Goal: Complete application form

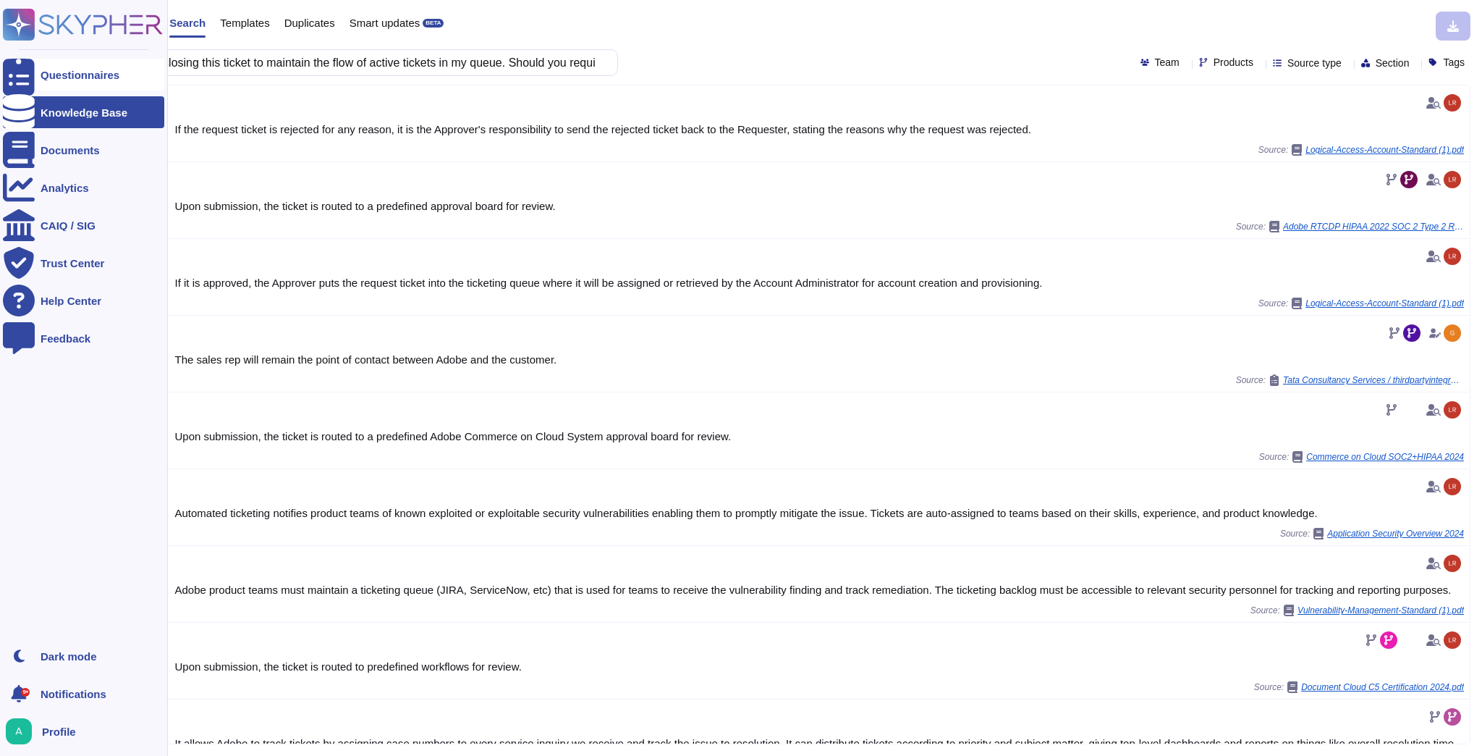
click at [17, 75] on icon at bounding box center [19, 75] width 32 height 43
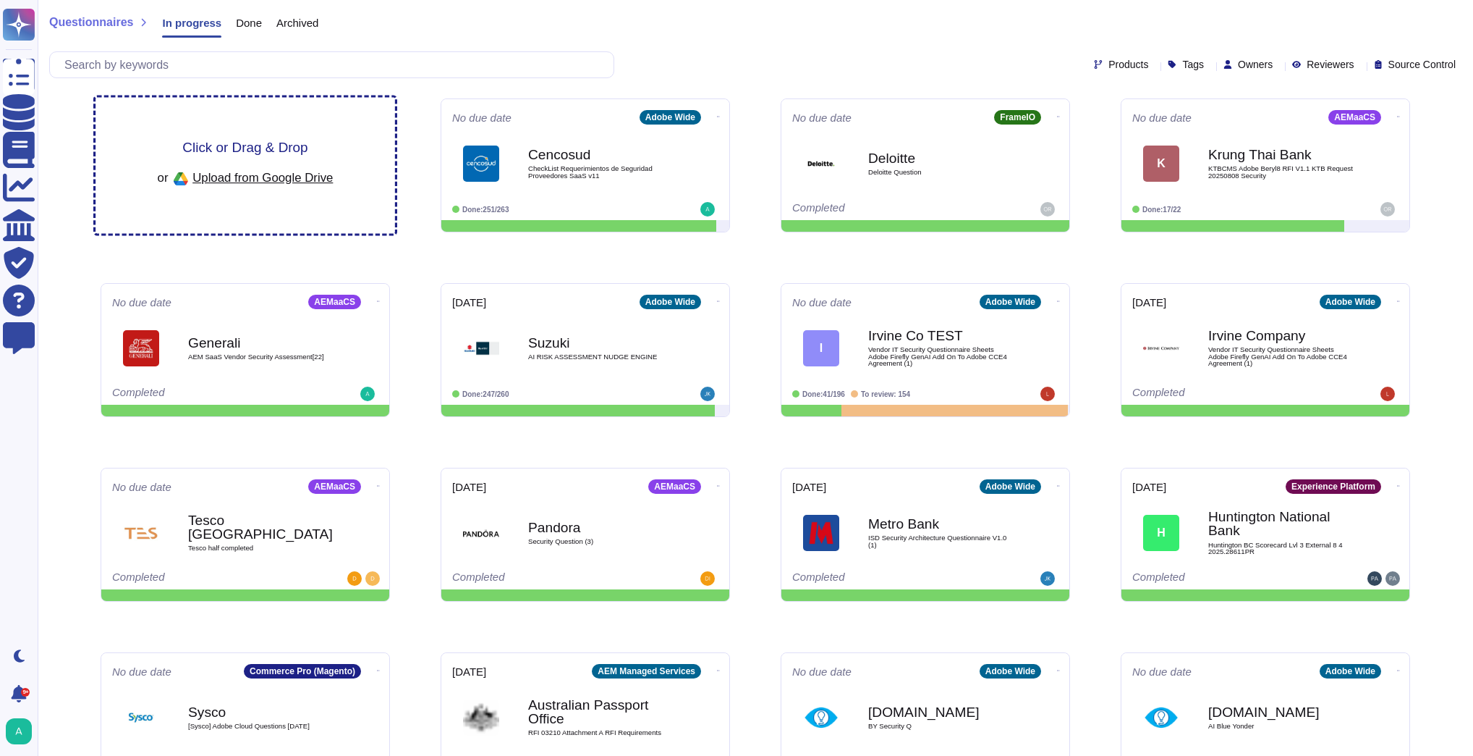
click at [292, 148] on span "Click or Drag & Drop" at bounding box center [244, 147] width 125 height 14
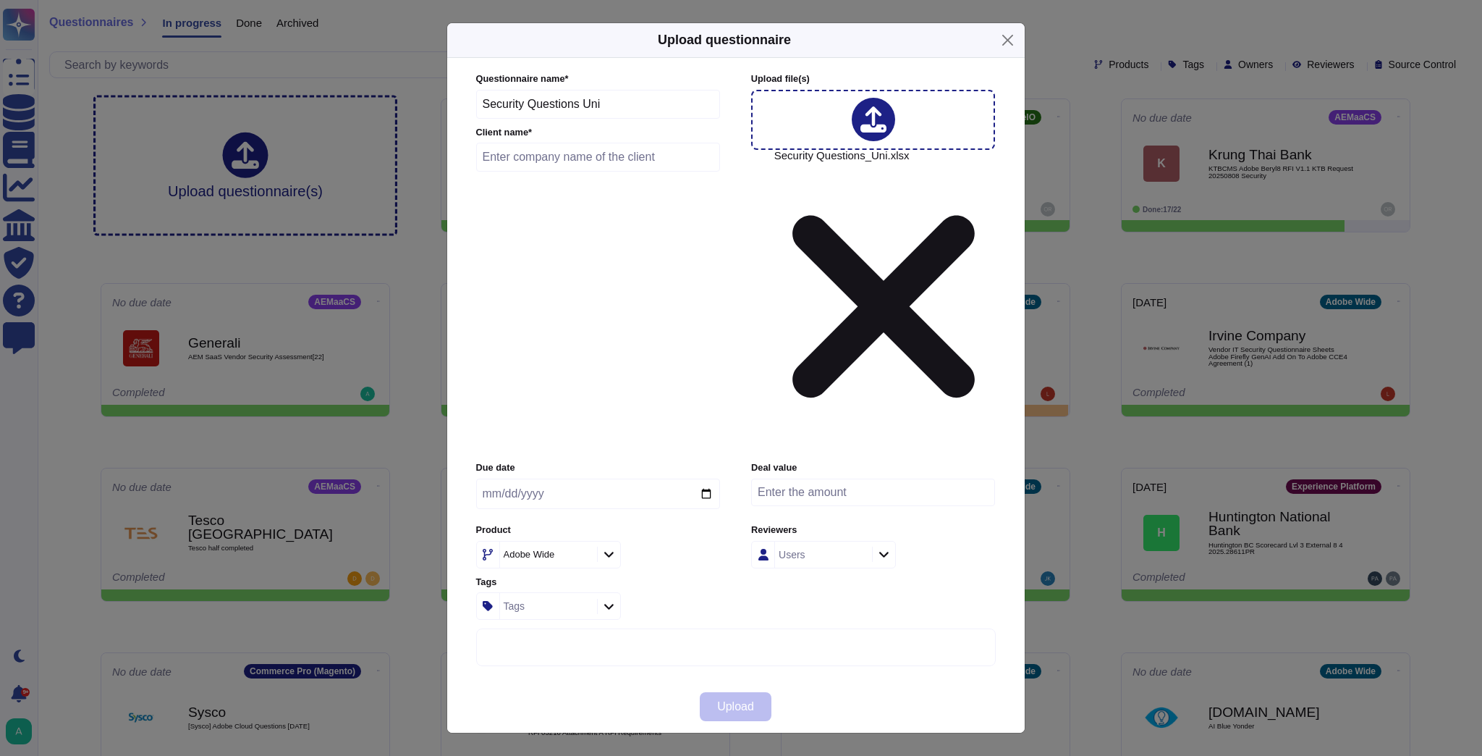
click at [533, 172] on input "text" at bounding box center [598, 157] width 245 height 29
paste input "University of Michigan Medicine"
type input "University of Michigan Medicine"
click at [583, 555] on icon at bounding box center [583, 555] width 0 height 0
click at [584, 541] on div "Adobe Wide" at bounding box center [546, 554] width 93 height 26
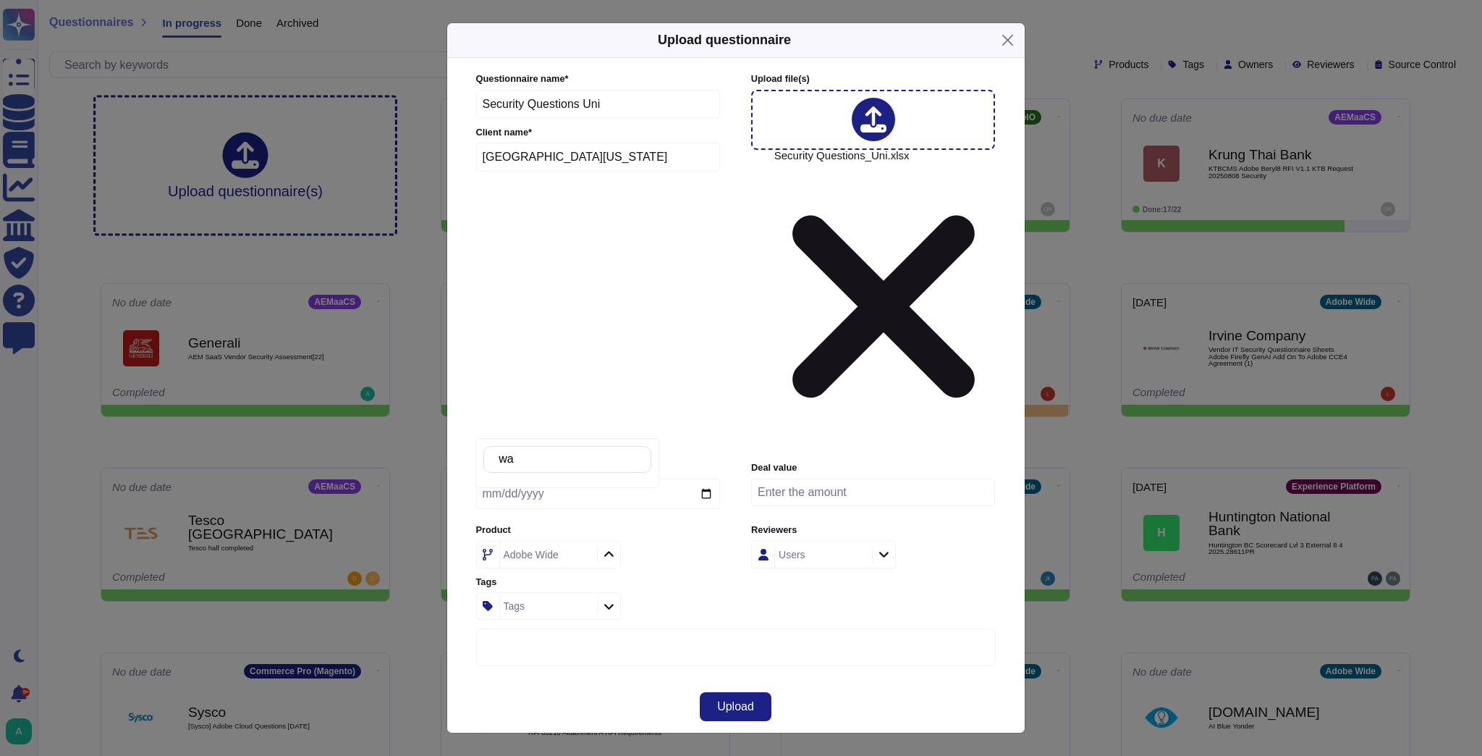
type input "w"
type input "exp"
click at [606, 521] on p "Experience Cloud Offering/" at bounding box center [572, 524] width 147 height 9
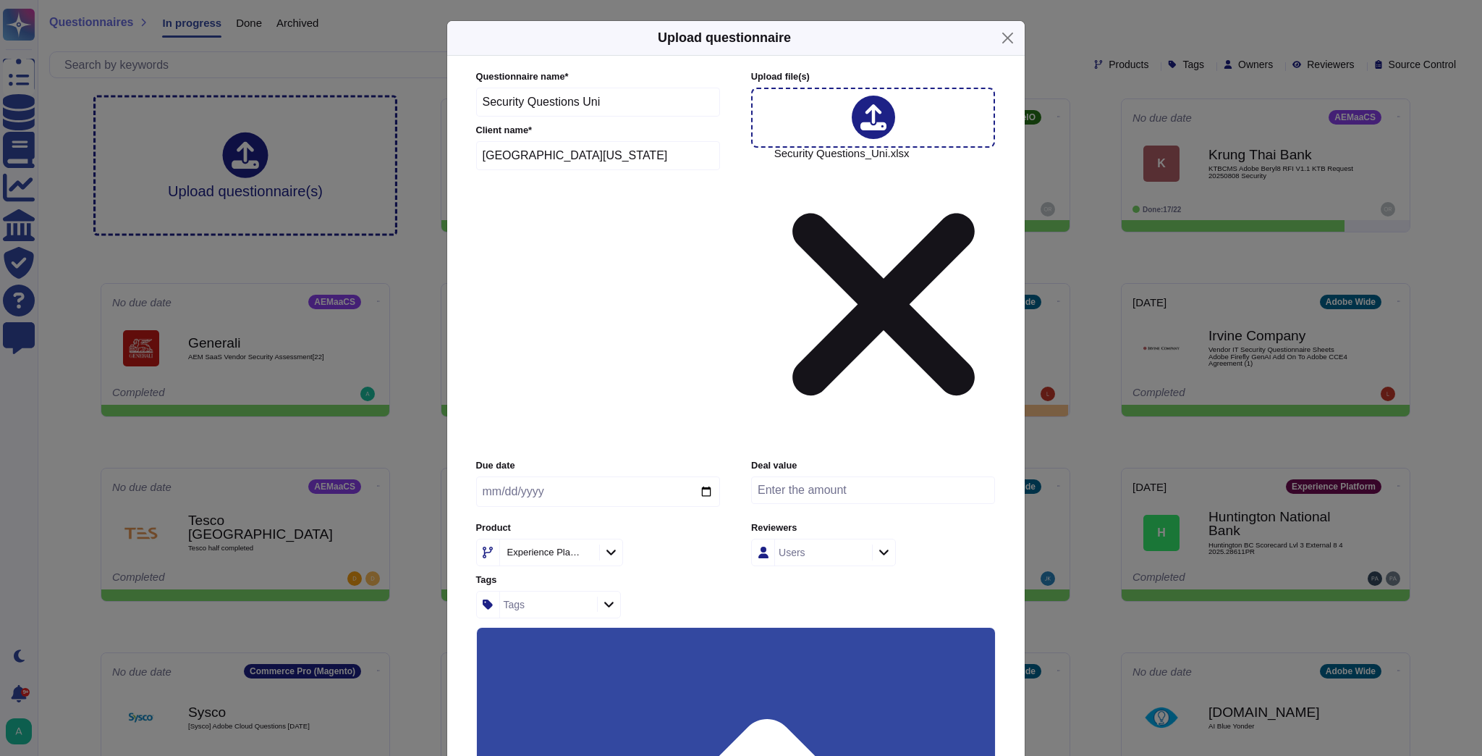
click at [0, 0] on input "Use this questionnaire as a source of suggestions" at bounding box center [0, 0] width 0 height 0
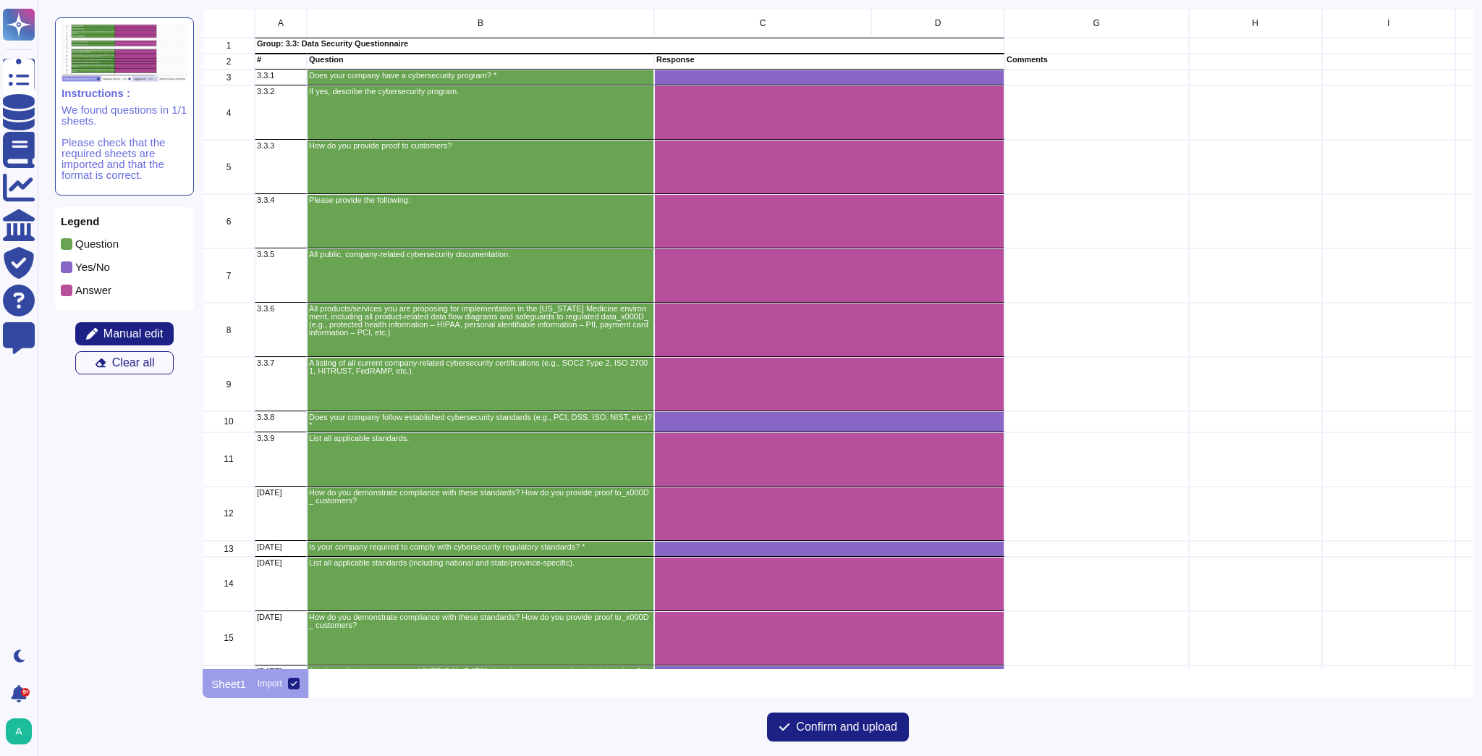
scroll to position [651, 1261]
click at [868, 727] on span "Confirm and upload" at bounding box center [846, 727] width 101 height 12
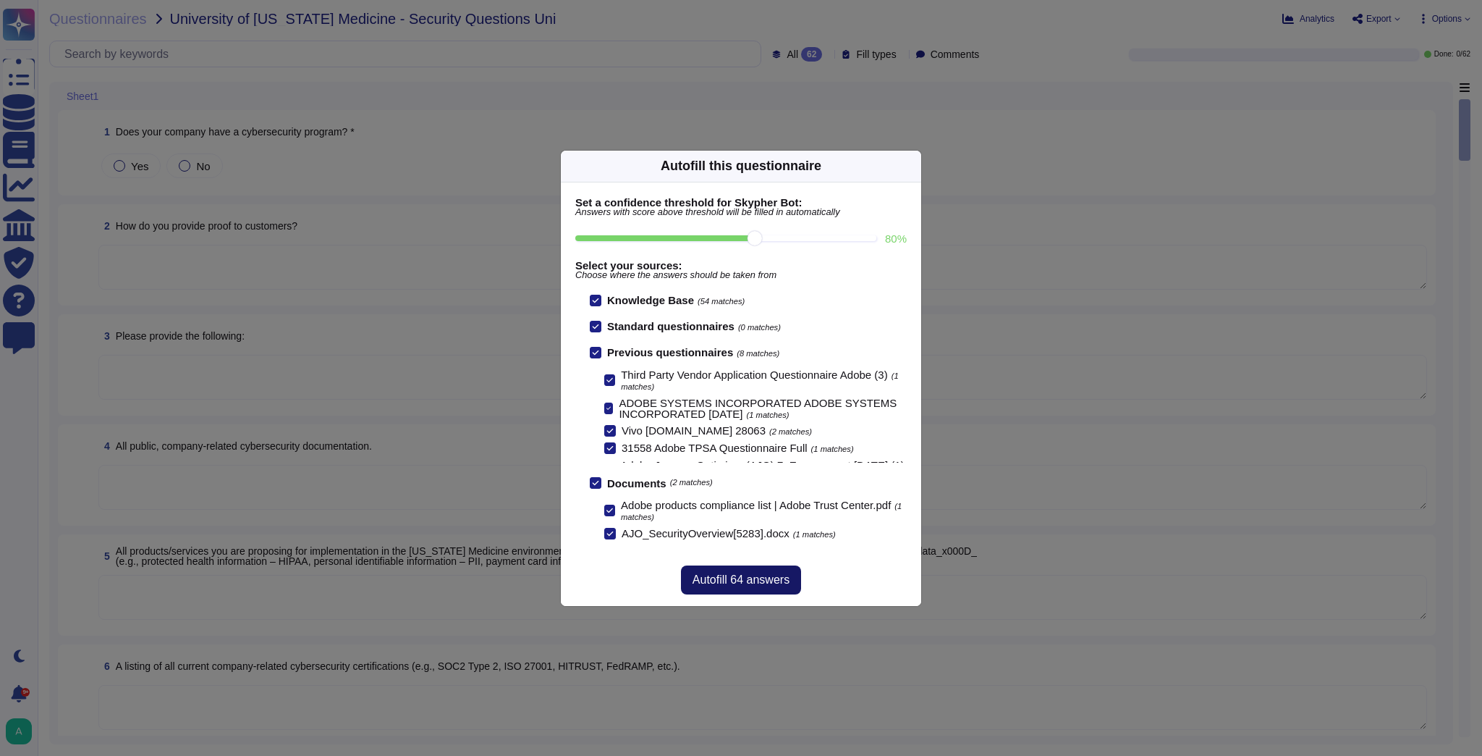
click at [740, 576] on span "Autofill 64 answers" at bounding box center [741, 580] width 97 height 12
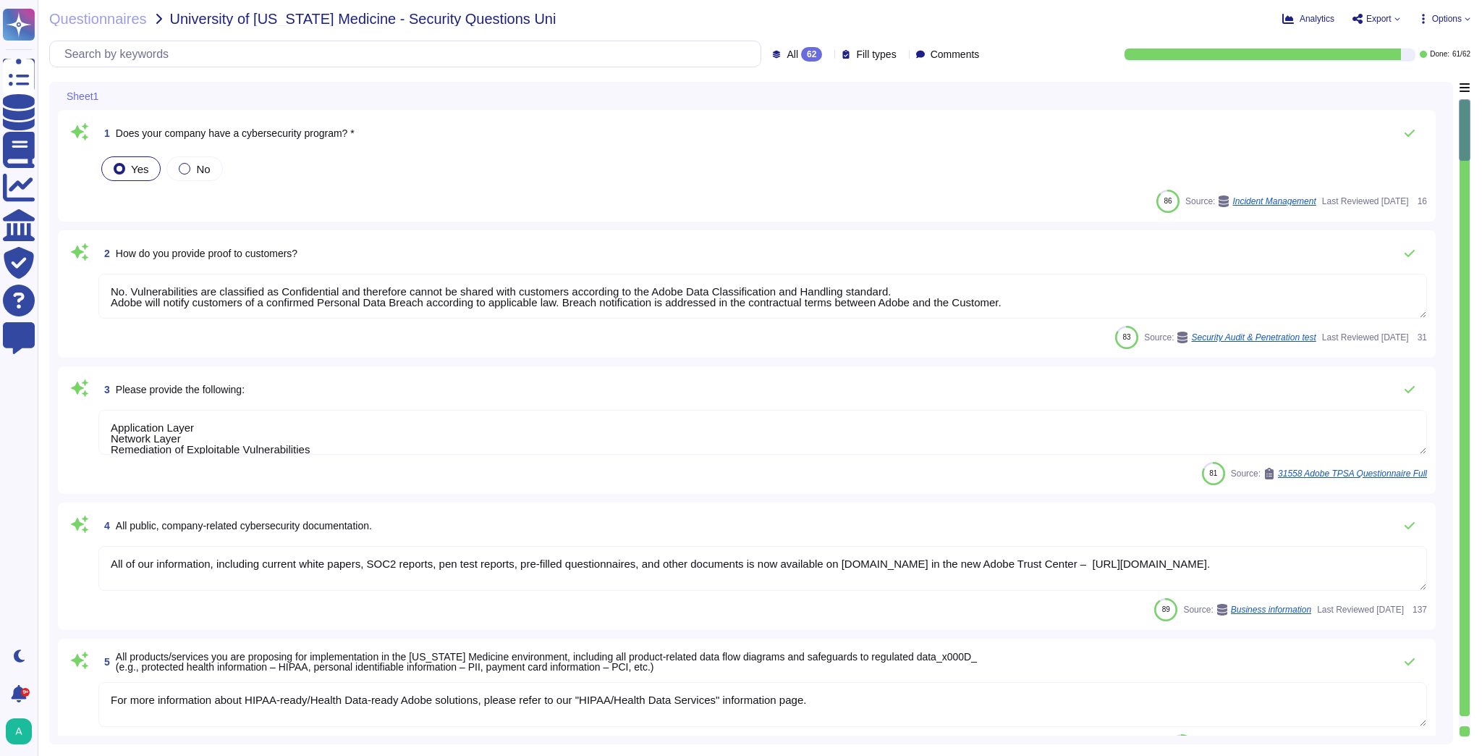
type textarea "No. Vulnerabilities are classified as Confidential and therefore cannot be shar…"
type textarea "Application Layer Network Layer Remediation of Exploitable Vulnerabilities"
type textarea "All of our information, including current white papers, SOC2 reports, pen test …"
type textarea "For more information about HIPAA-ready/Health Data-ready Adobe solutions, pleas…"
type textarea "ISO/IEC 27002 is an international standard that provides guidance for organizat…"
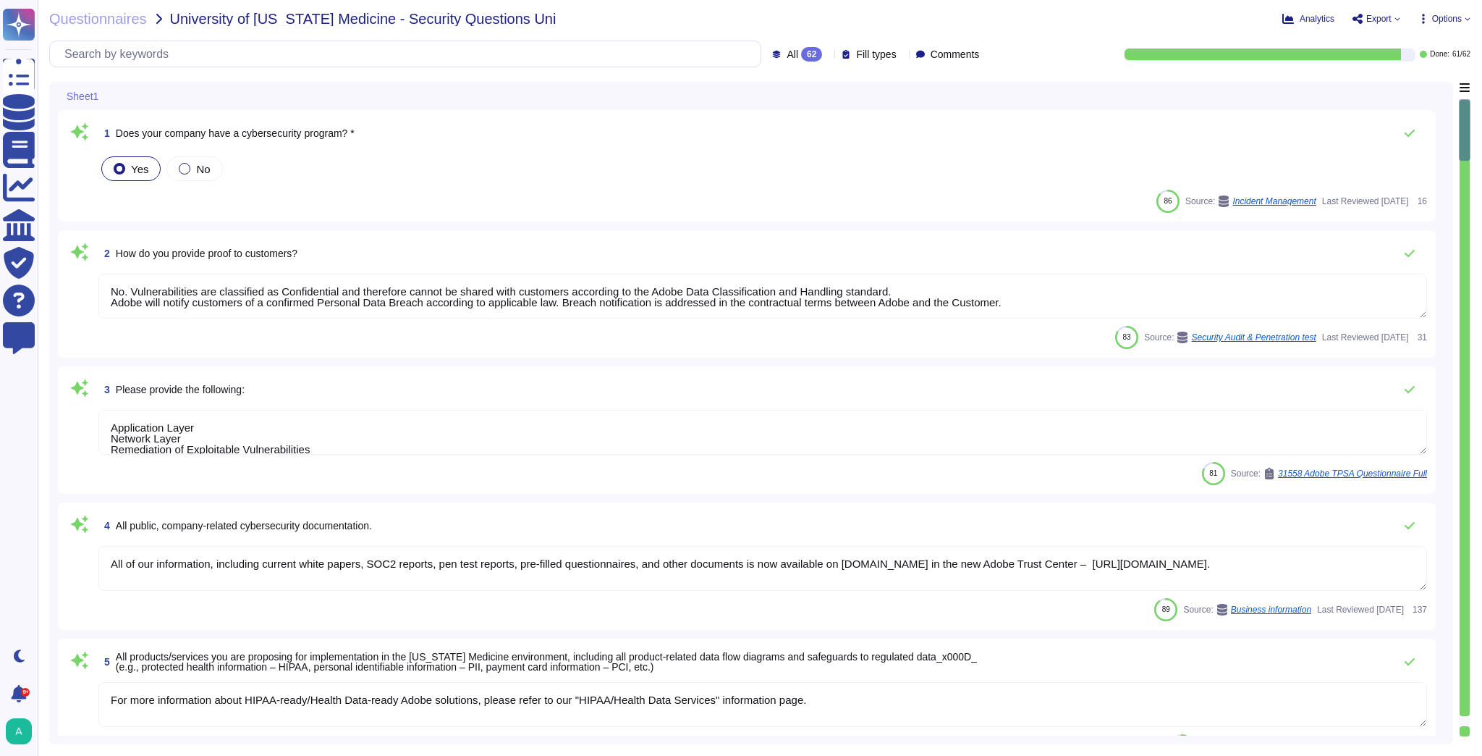
type textarea "The Adobe Common Controls Framework ( CCF) includes a set of security activitie…"
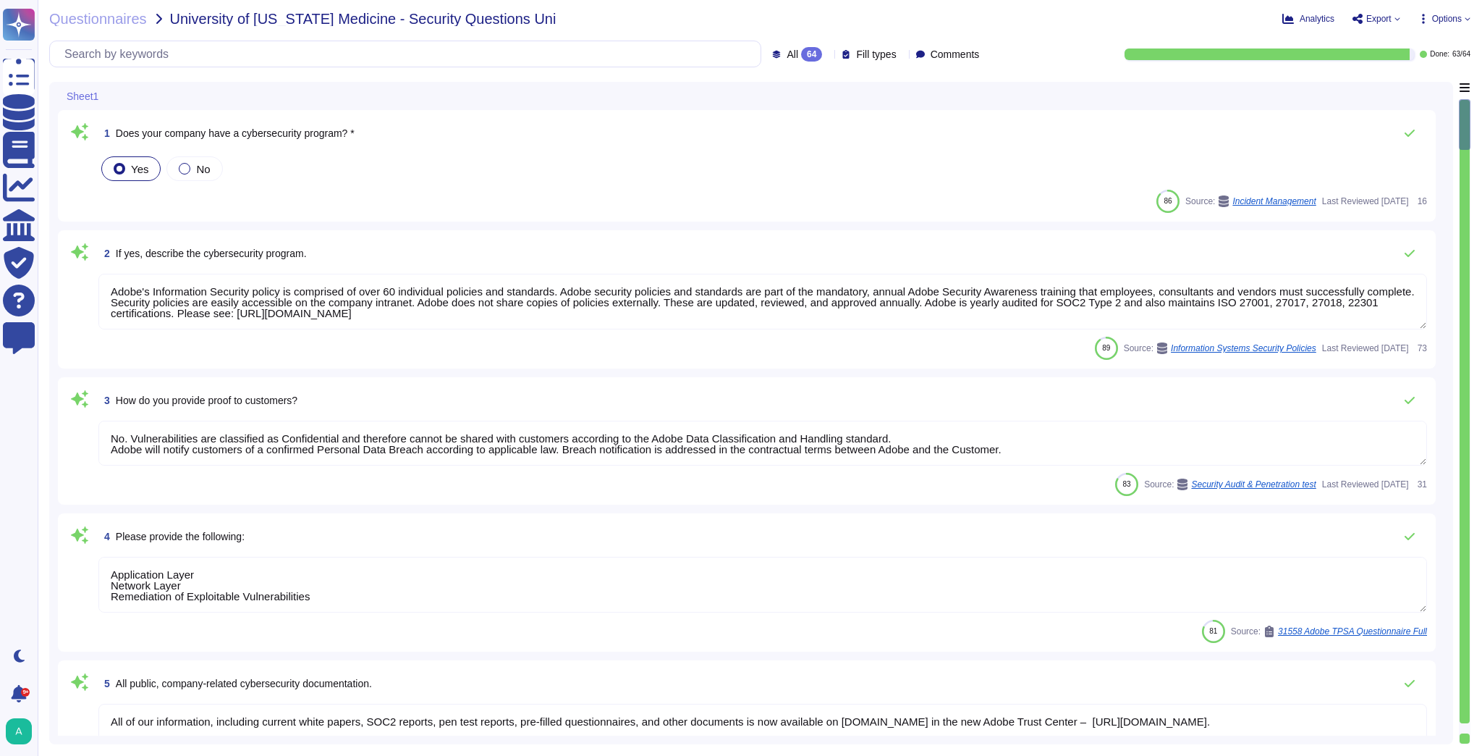
type textarea "Adobe's Information Security policy is comprised of over 60 individual policies…"
type textarea "No. Vulnerabilities are classified as Confidential and therefore cannot be shar…"
type textarea "Application Layer Network Layer Remediation of Exploitable Vulnerabilities"
type textarea "All of our information, including current white papers, SOC2 reports, pen test …"
type textarea "For more information about HIPAA-ready/Health Data-ready Adobe solutions, pleas…"
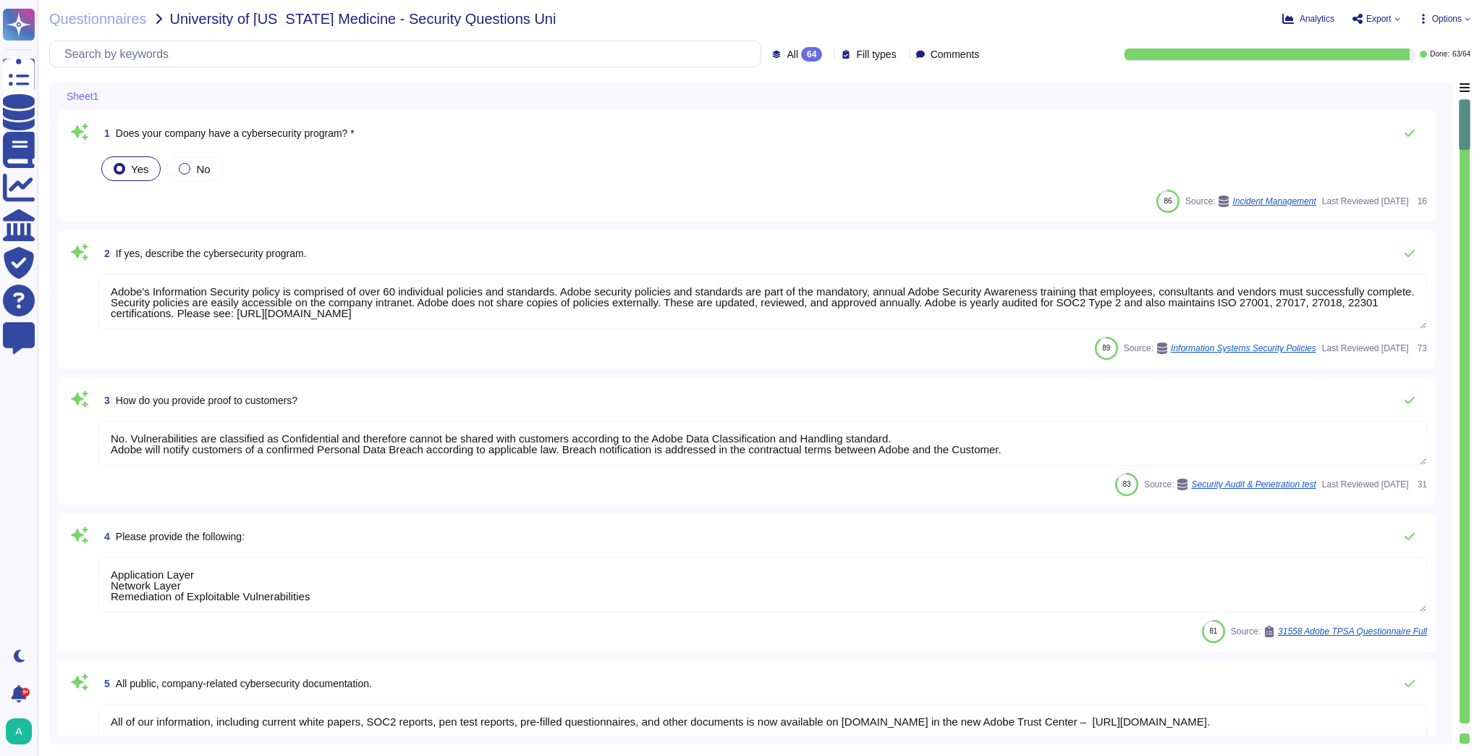
type textarea "ISO/IEC 27002 is an international standard that provides guidance for organizat…"
click at [327, 137] on span "Does your company have a cybersecurity program? *" at bounding box center [235, 133] width 239 height 12
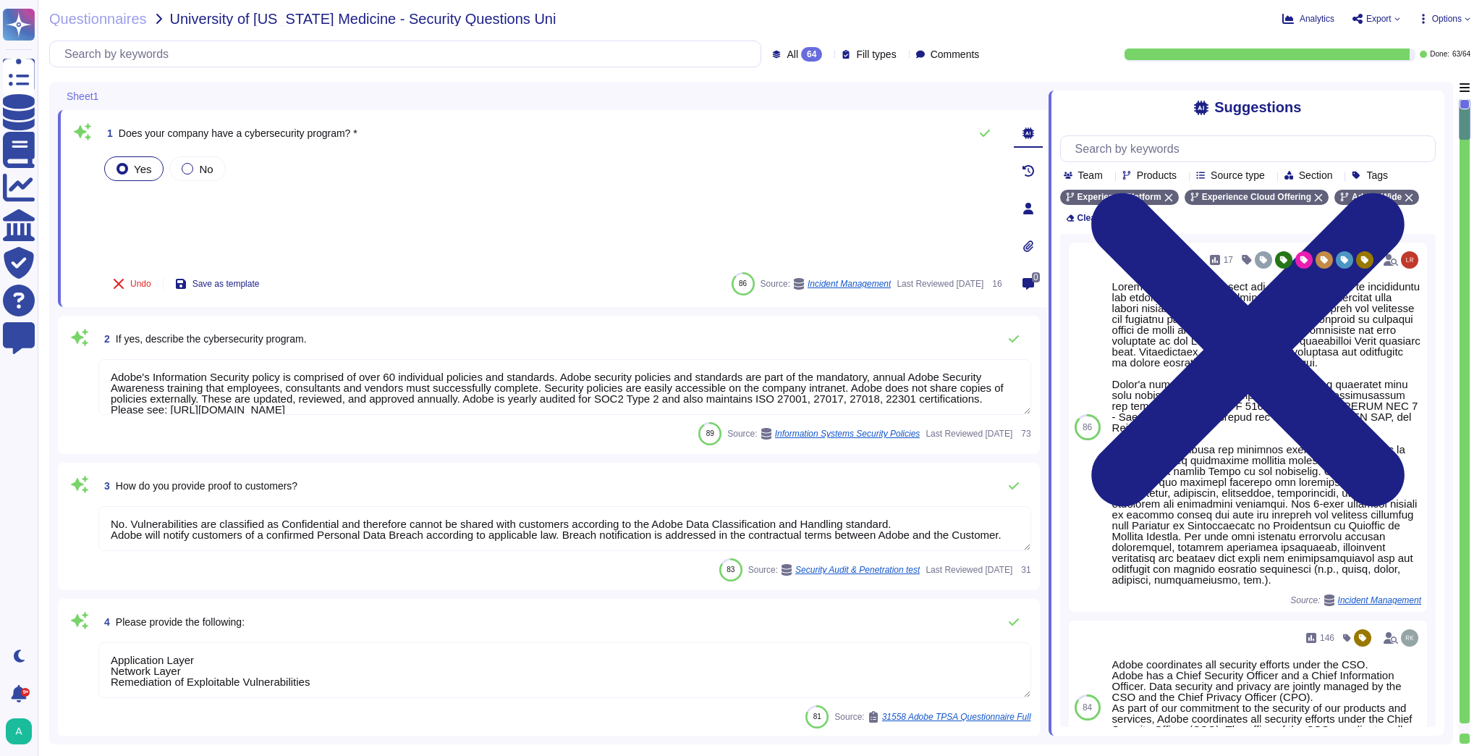
click at [331, 203] on div "Yes No" at bounding box center [551, 208] width 901 height 110
click at [245, 223] on div "Yes No" at bounding box center [551, 208] width 901 height 110
click at [323, 191] on div "Yes No" at bounding box center [551, 208] width 901 height 110
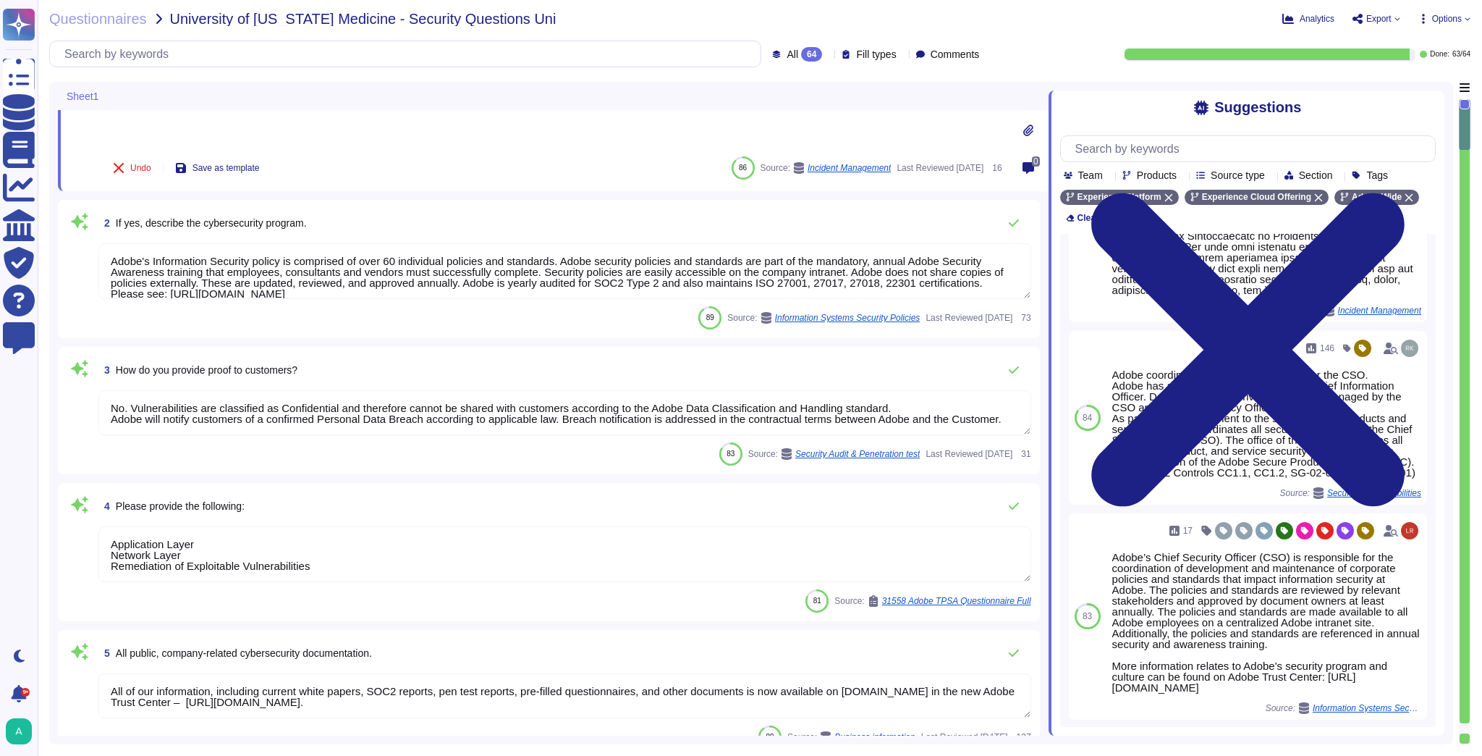
scroll to position [174, 0]
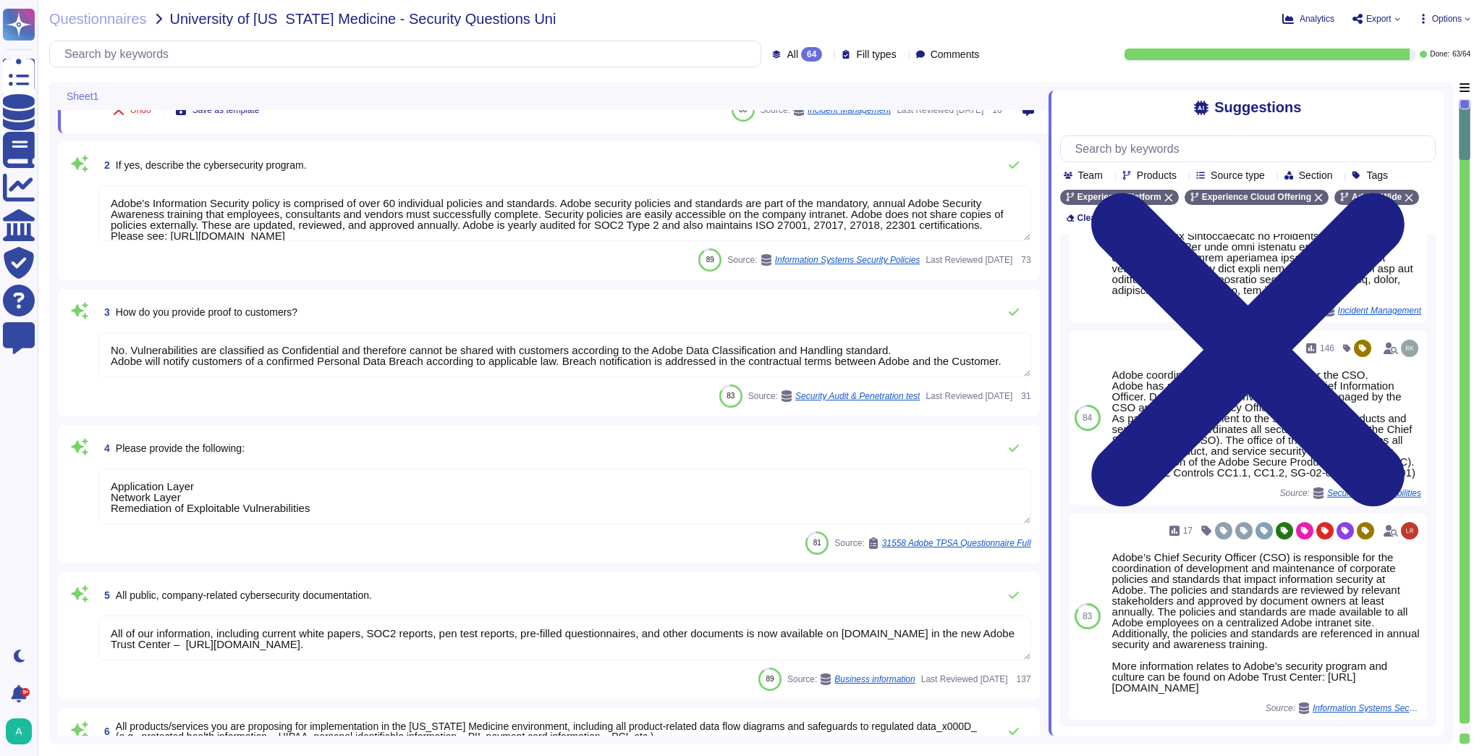
click at [403, 350] on textarea "No. Vulnerabilities are classified as Confidential and therefore cannot be shar…" at bounding box center [564, 354] width 933 height 45
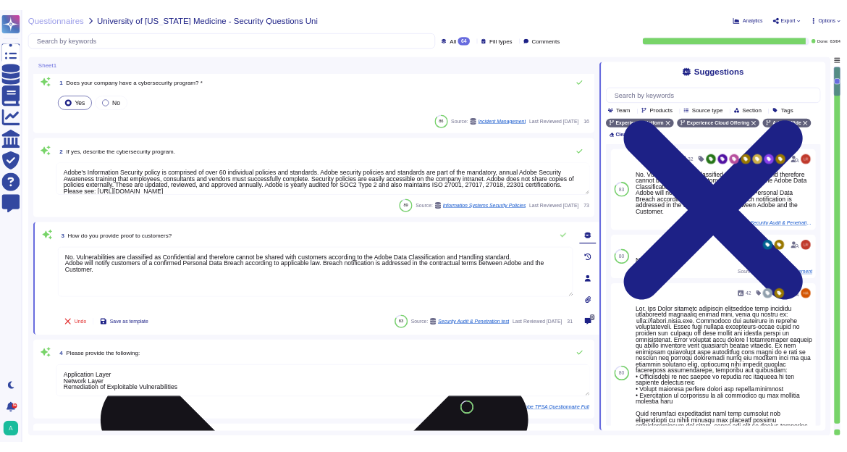
scroll to position [0, 0]
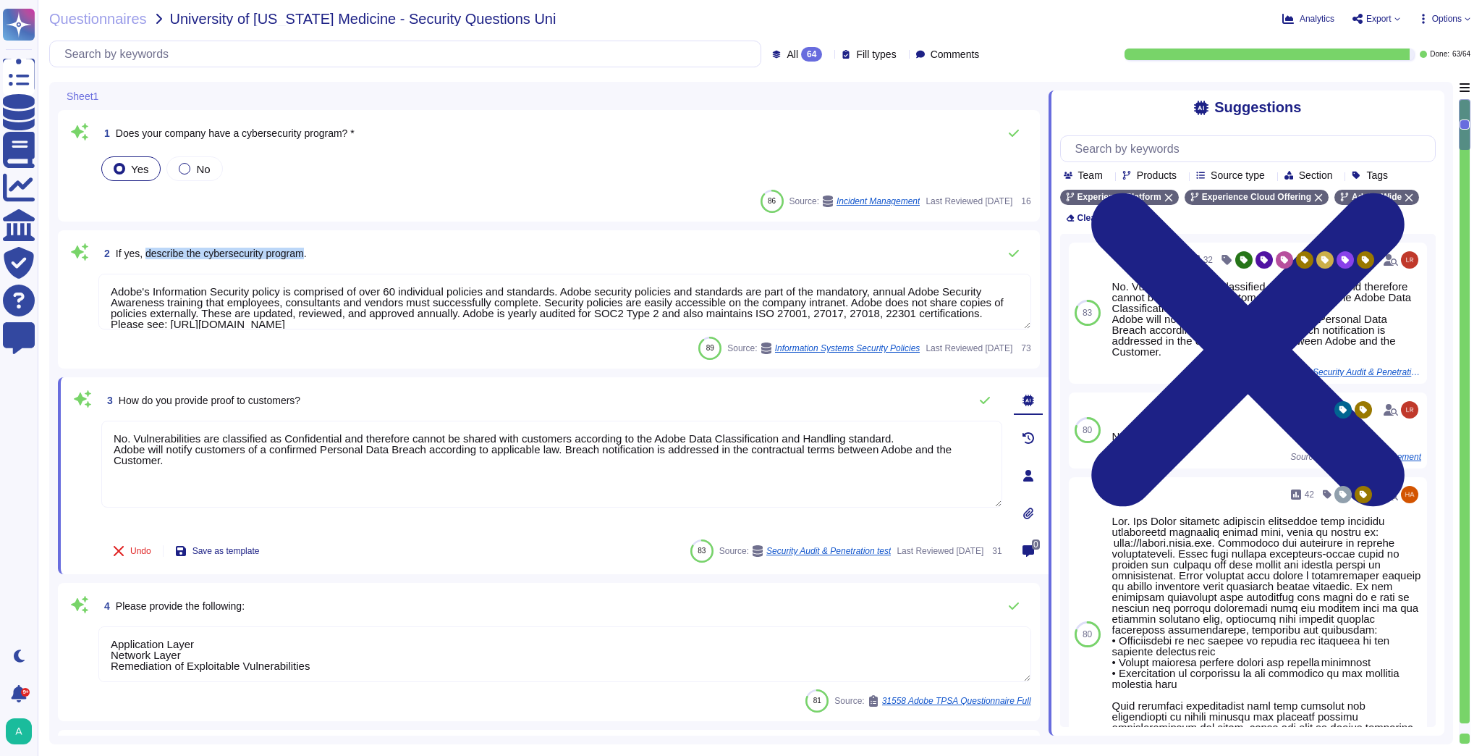
drag, startPoint x: 308, startPoint y: 255, endPoint x: 145, endPoint y: 261, distance: 163.7
click at [145, 261] on span "2 If yes, describe the cybersecurity program." at bounding box center [202, 253] width 208 height 26
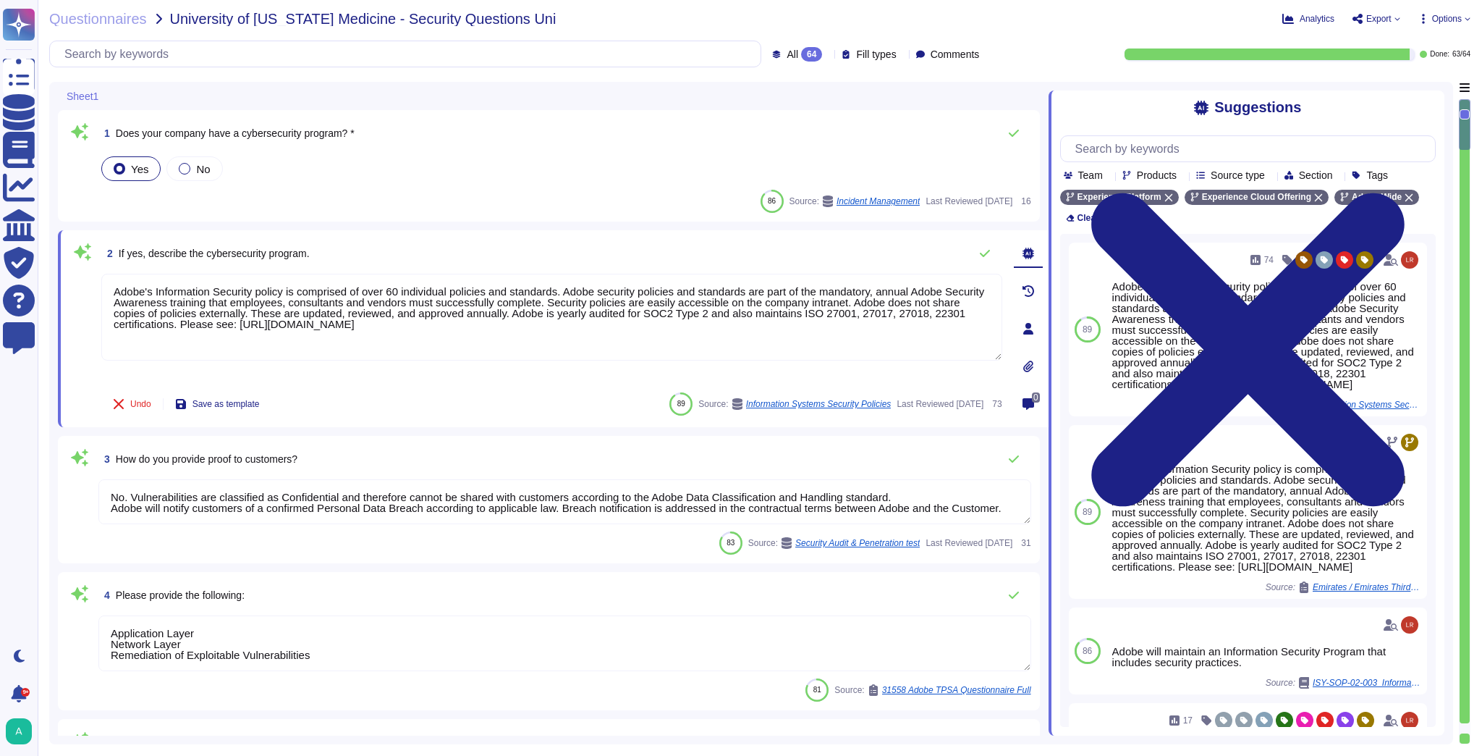
click at [316, 237] on div "2 If yes, describe the cybersecurity program. Adobe's Information Security poli…" at bounding box center [553, 328] width 991 height 197
drag, startPoint x: 313, startPoint y: 255, endPoint x: 150, endPoint y: 243, distance: 163.2
click at [150, 243] on div "2 If yes, describe the cybersecurity program." at bounding box center [551, 253] width 901 height 29
copy span "describe the cybersecurity program."
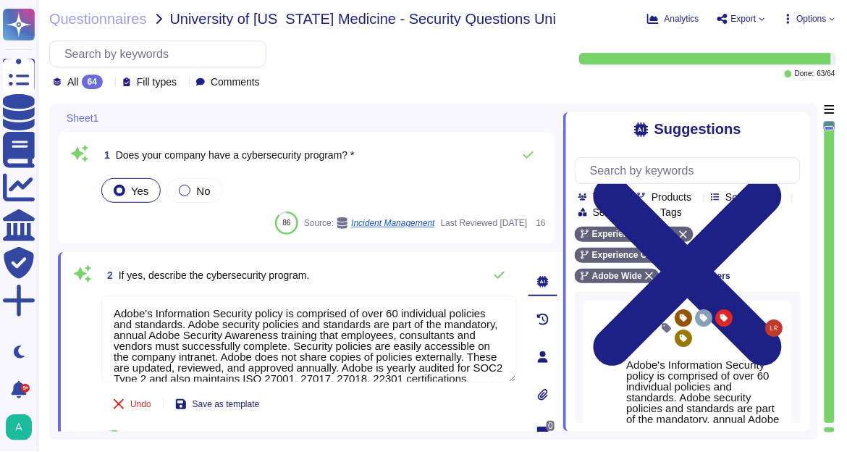
scroll to position [14, 0]
type textarea "No. Vulnerabilities are classified as Confidential and therefore cannot be shar…"
type textarea "Application Layer Network Layer Remediation of Exploitable Vulnerabilities"
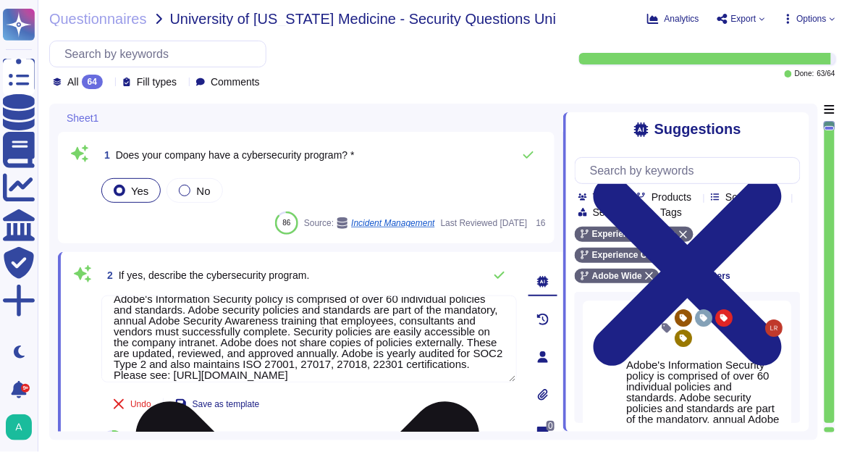
click at [189, 308] on textarea "Adobe's Information Security policy is comprised of over 60 individual policies…" at bounding box center [308, 338] width 415 height 87
paste textarea "has a robust cybersecurity program that aligns with international standards suc…"
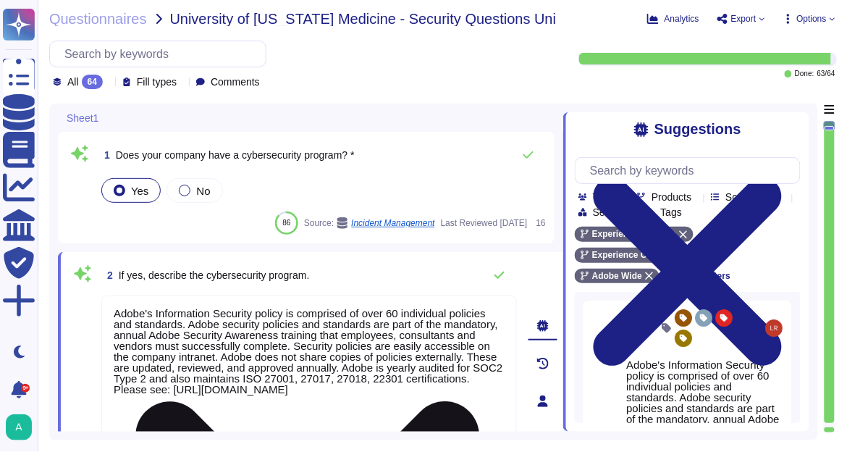
scroll to position [29, 0]
type textarea "Adobe has a robust cybersecurity program that aligns with international standar…"
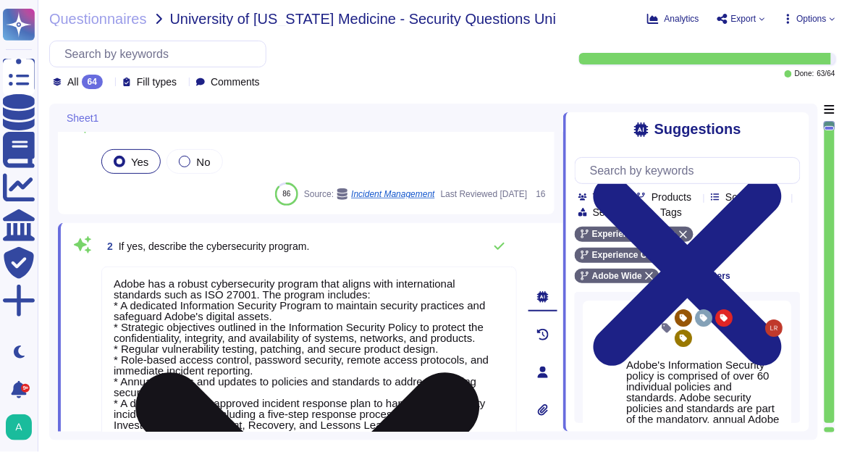
scroll to position [1, 0]
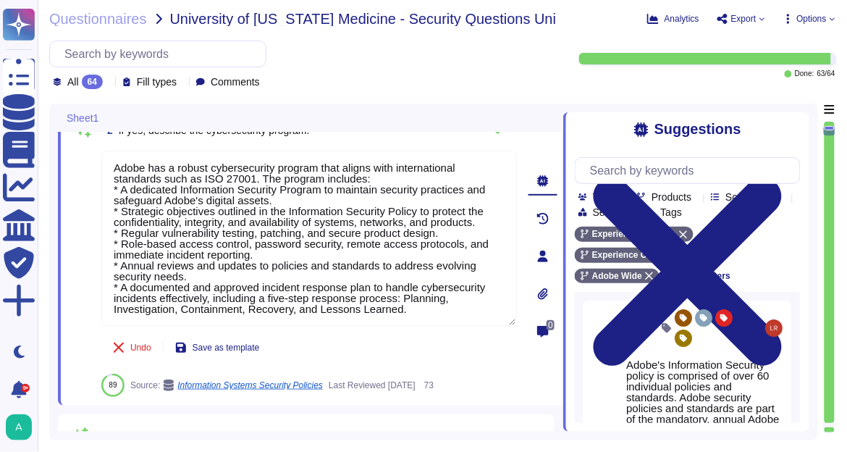
type textarea "All of our information, including current white papers, SOC2 reports, pen test …"
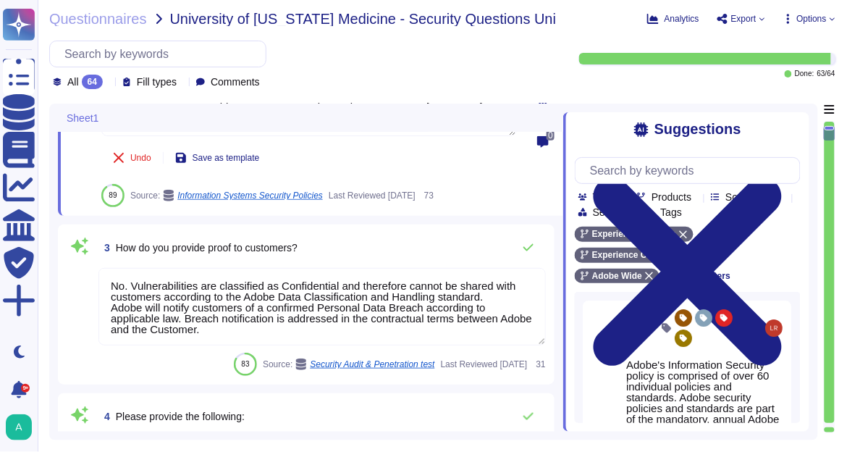
scroll to position [376, 0]
type textarea "For more information about HIPAA-ready/Health Data-ready Adobe solutions, pleas…"
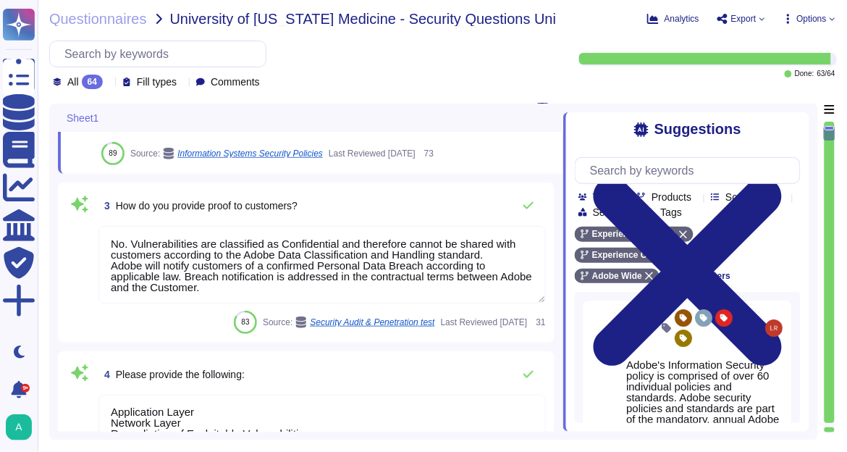
type textarea "Adobe has a robust cybersecurity program that aligns with international standar…"
click at [407, 205] on div "3 How do you provide proof to customers? No. Vulnerabilities are classified as …" at bounding box center [306, 262] width 479 height 143
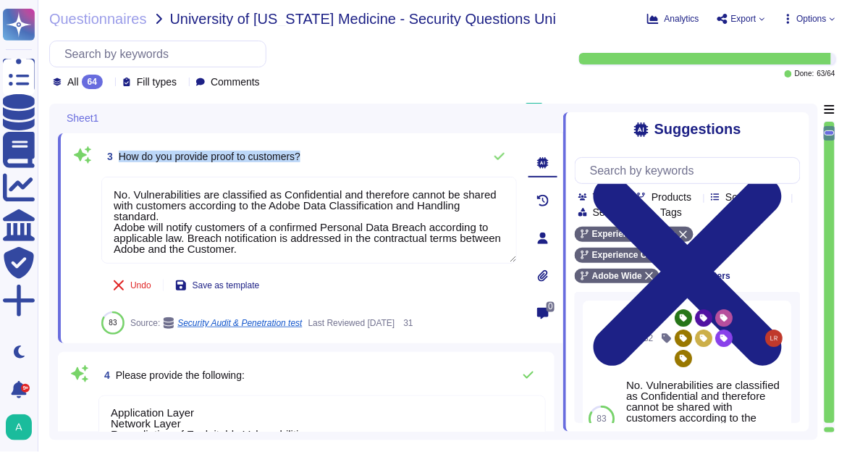
drag, startPoint x: 308, startPoint y: 157, endPoint x: 117, endPoint y: 146, distance: 191.4
click at [117, 146] on div "3 How do you provide proof to customers?" at bounding box center [308, 156] width 415 height 29
copy span "How do you provide proof to customers?"
click at [632, 213] on icon at bounding box center [632, 213] width 0 height 0
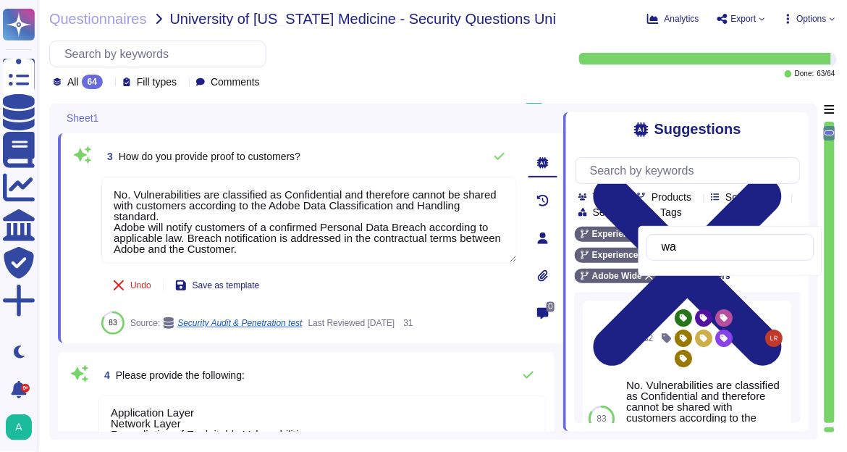
type input "w"
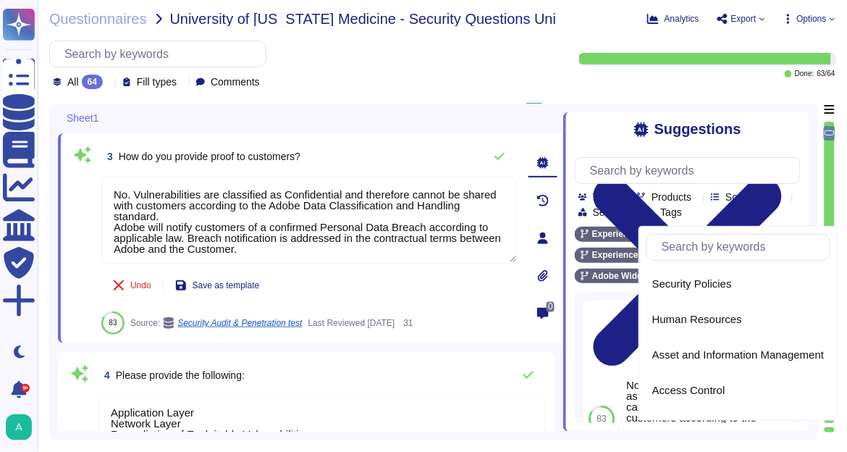
click at [323, 152] on div "3 How do you provide proof to customers?" at bounding box center [308, 156] width 415 height 29
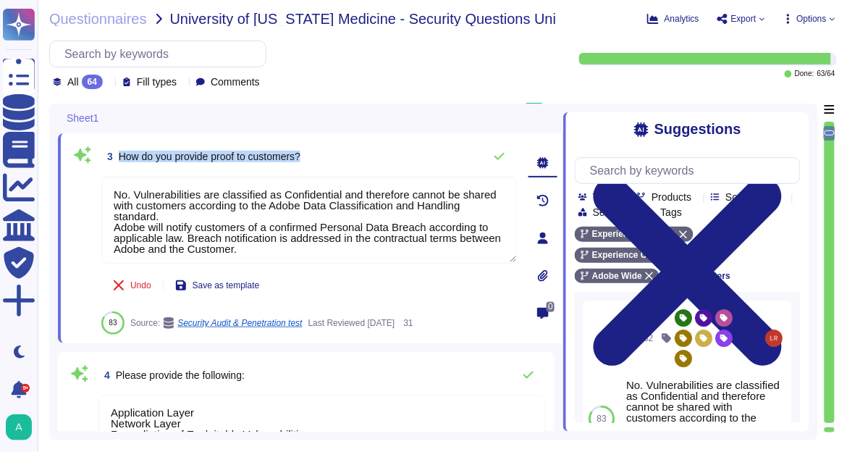
drag, startPoint x: 318, startPoint y: 153, endPoint x: 115, endPoint y: 146, distance: 203.5
click at [115, 146] on div "3 How do you provide proof to customers?" at bounding box center [308, 156] width 415 height 29
copy span "How do you provide proof to customers?"
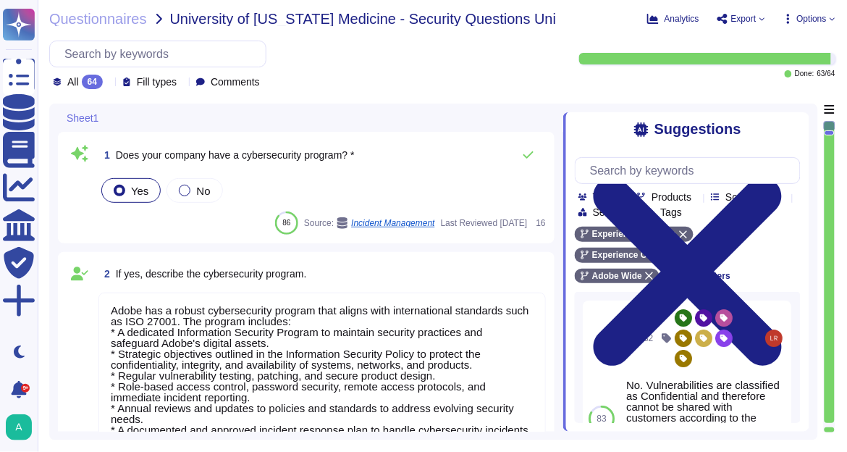
scroll to position [0, 0]
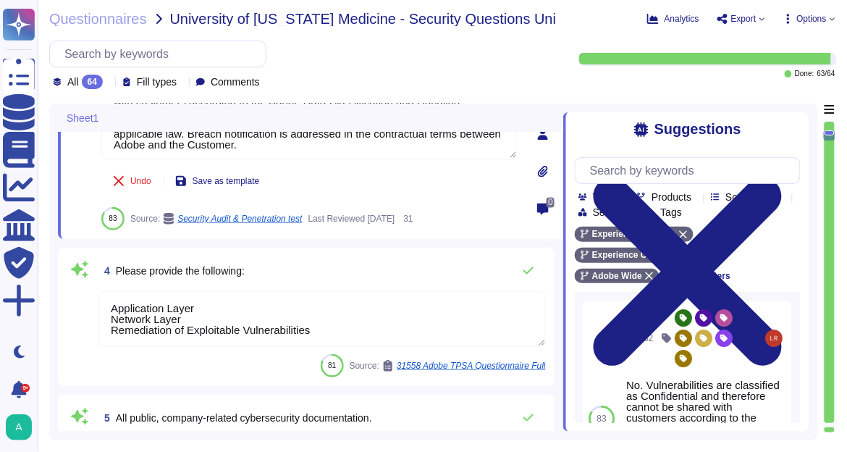
type textarea "All of our information, including current white papers, SOC2 reports, pen test …"
type textarea "For more information about HIPAA-ready/Health Data-ready Adobe solutions, pleas…"
type textarea "ISO/IEC 27002 is an international standard that provides guidance for organizat…"
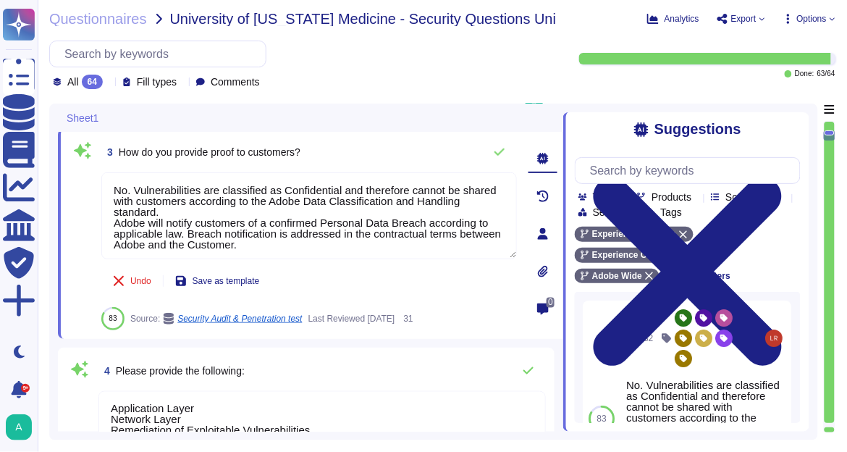
scroll to position [365, 0]
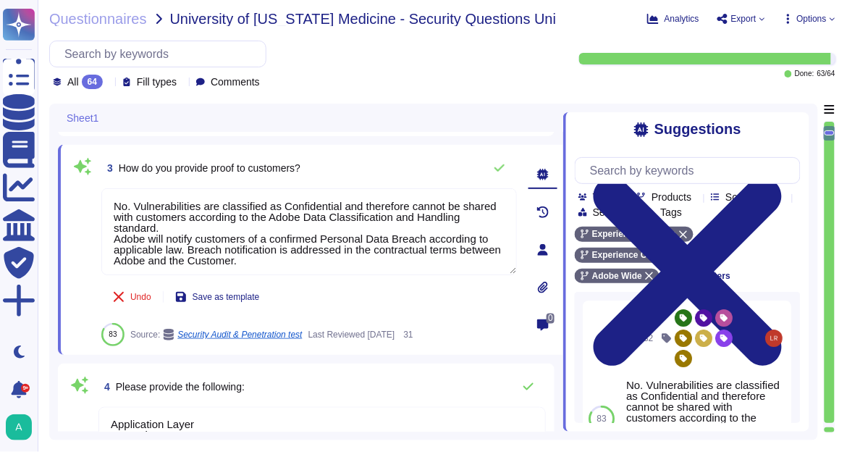
click at [289, 166] on span "How do you provide proof to customers?" at bounding box center [210, 168] width 182 height 12
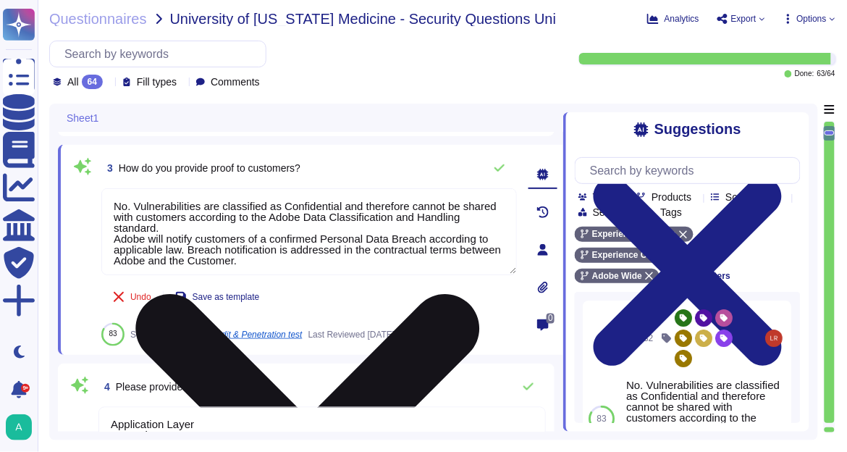
drag, startPoint x: 283, startPoint y: 261, endPoint x: 106, endPoint y: 207, distance: 185.4
click at [106, 207] on textarea "No. Vulnerabilities are classified as Confidential and therefore cannot be shar…" at bounding box center [308, 231] width 415 height 87
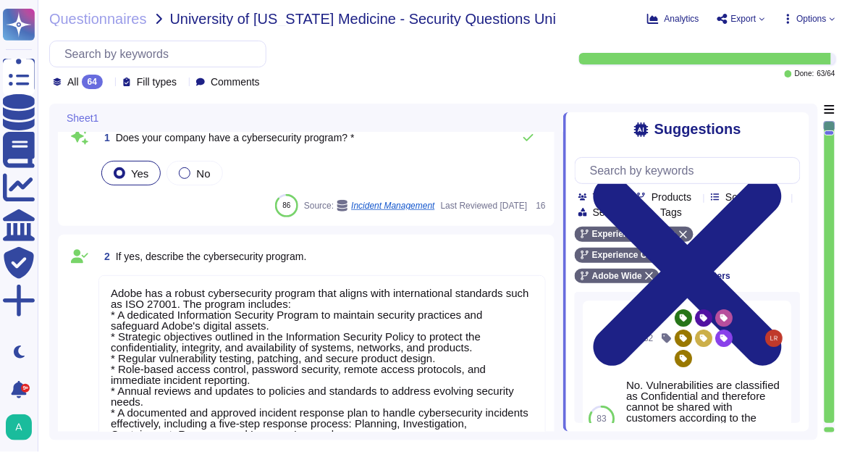
scroll to position [1, 0]
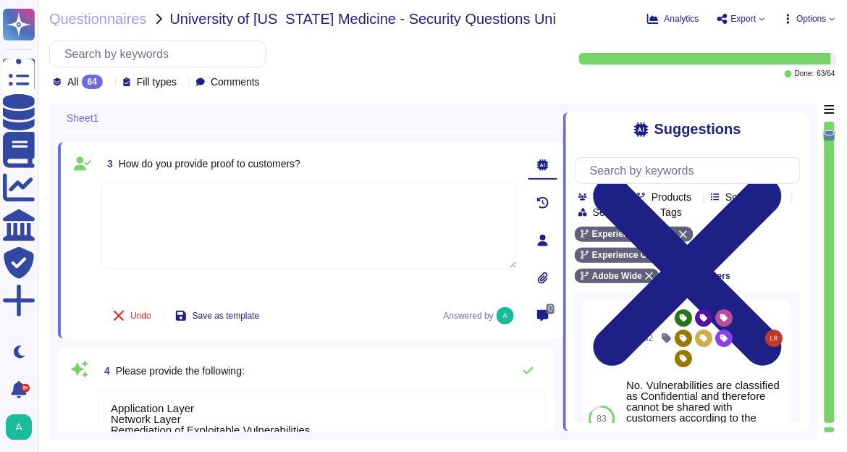
type textarea "All of our information, including current white papers, SOC2 reports, pen test …"
type textarea "For more information about HIPAA-ready/Health Data-ready Adobe solutions, pleas…"
type textarea "ISO/IEC 27002 is an international standard that provides guidance for organizat…"
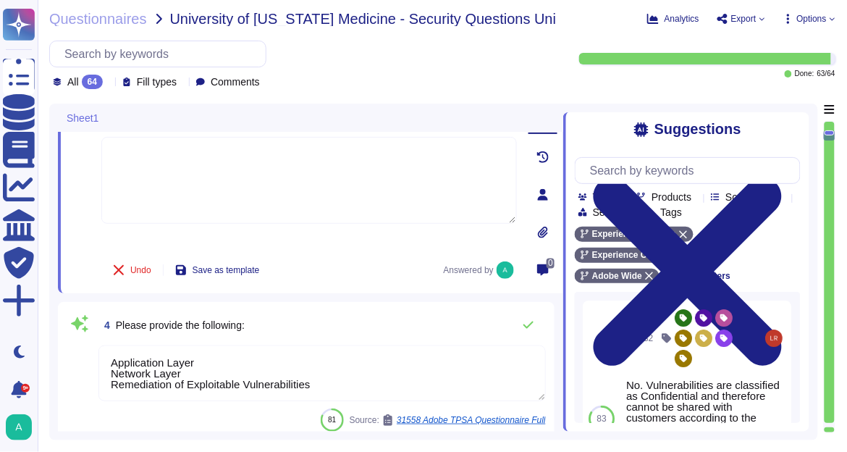
paste textarea "Adobe demonstrates its cybersecurity practices to customers through the followi…"
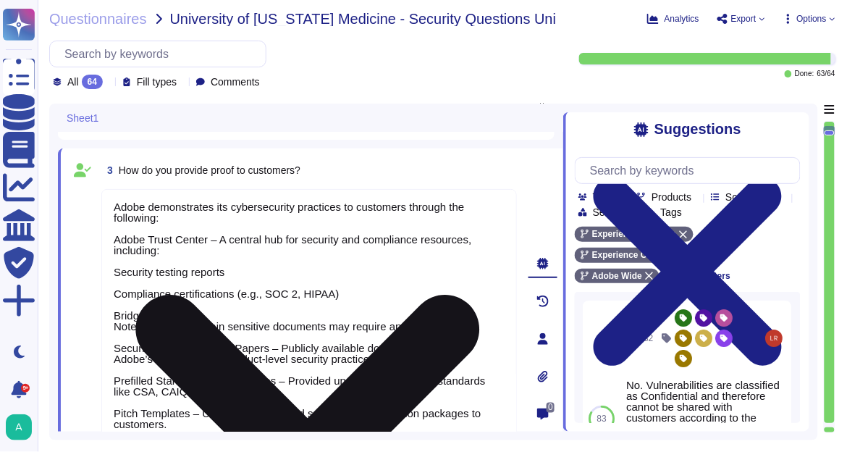
scroll to position [297, 0]
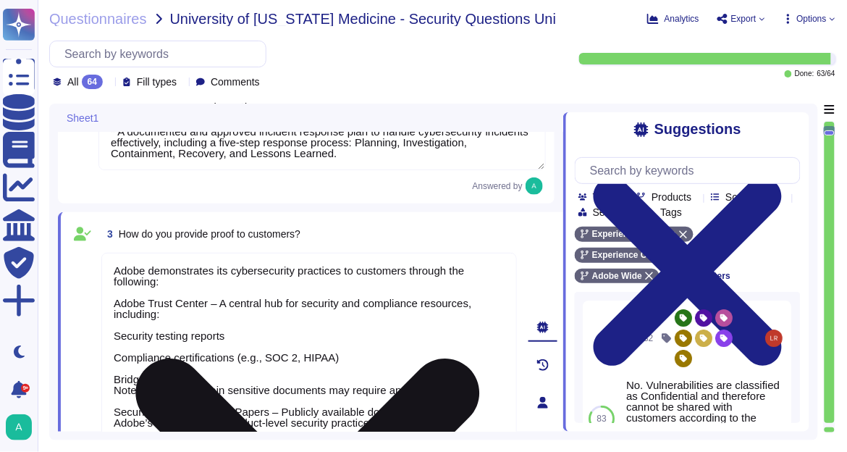
click at [137, 320] on textarea "Adobe demonstrates its cybersecurity practices to customers through the followi…" at bounding box center [308, 400] width 415 height 295
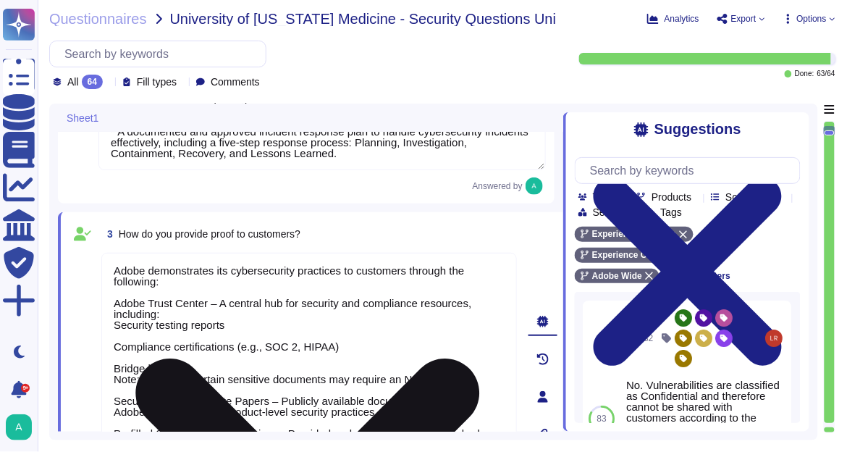
click at [131, 335] on textarea "Adobe demonstrates its cybersecurity practices to customers through the followi…" at bounding box center [308, 395] width 415 height 284
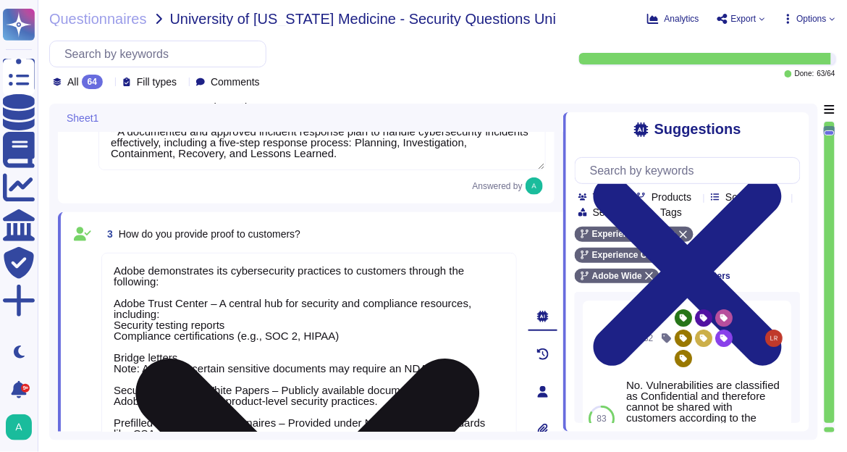
click at [128, 345] on textarea "Adobe demonstrates its cybersecurity practices to customers through the followi…" at bounding box center [308, 389] width 415 height 273
type textarea "Adobe demonstrates its cybersecurity practices to customers through the followi…"
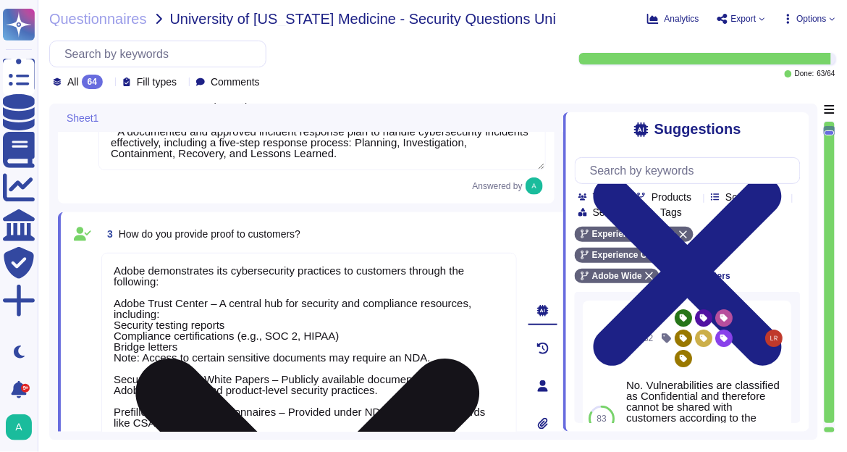
type textarea "For more information about HIPAA-ready/Health Data-ready Adobe solutions, pleas…"
click at [123, 363] on textarea "Adobe demonstrates its cybersecurity practices to customers through the followi…" at bounding box center [308, 384] width 415 height 262
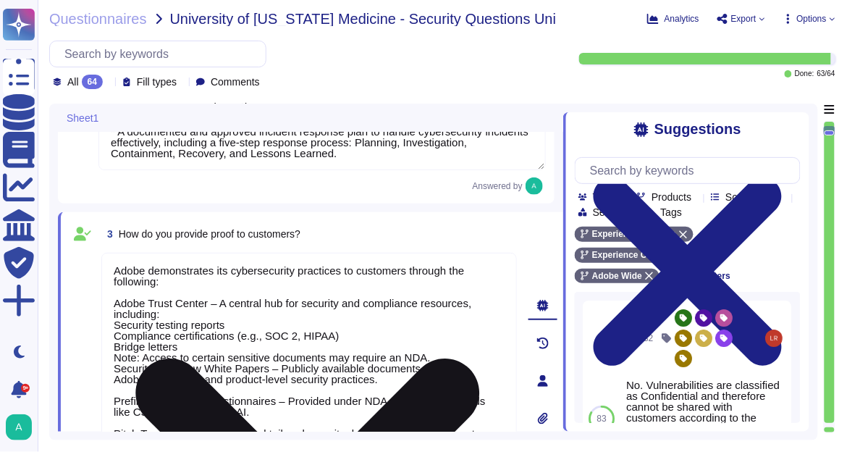
scroll to position [1, 0]
click at [126, 389] on textarea "Adobe demonstrates its cybersecurity practices to customers through the followi…" at bounding box center [308, 378] width 415 height 251
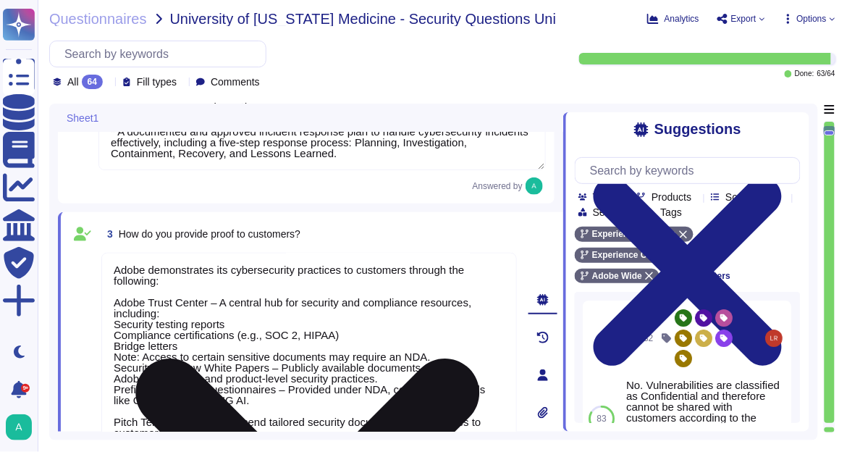
click at [132, 405] on textarea "Adobe demonstrates its cybersecurity practices to customers through the followi…" at bounding box center [308, 373] width 415 height 240
type textarea "Adobe demonstrates its cybersecurity practices to customers through the followi…"
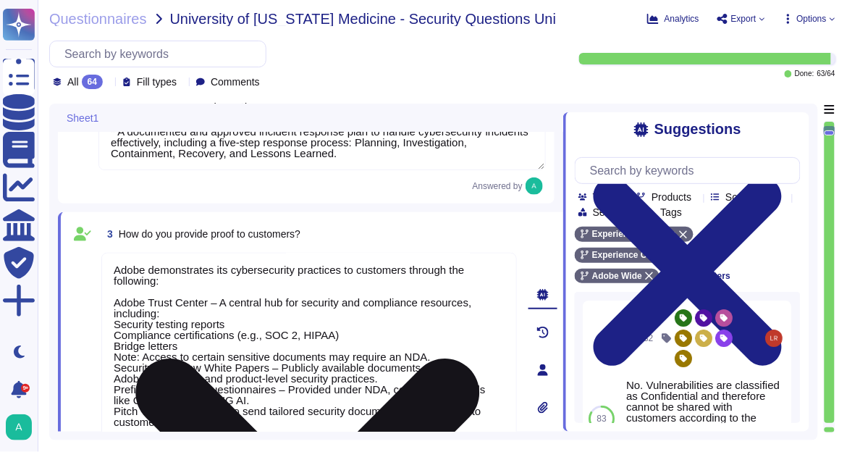
scroll to position [1, 0]
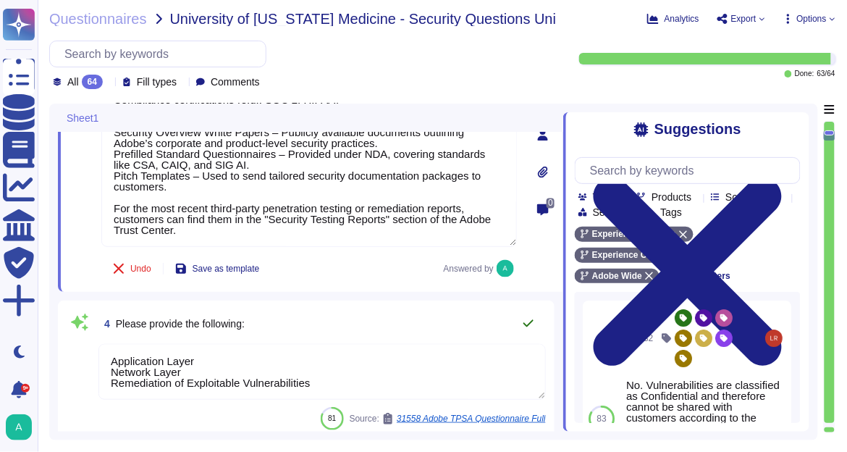
type textarea "ISO/IEC 27002 is an international standard that provides guidance for organizat…"
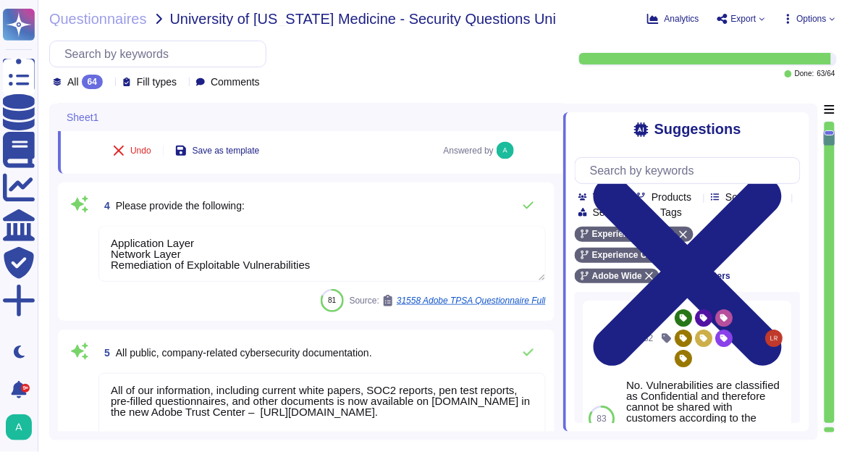
scroll to position [645, 0]
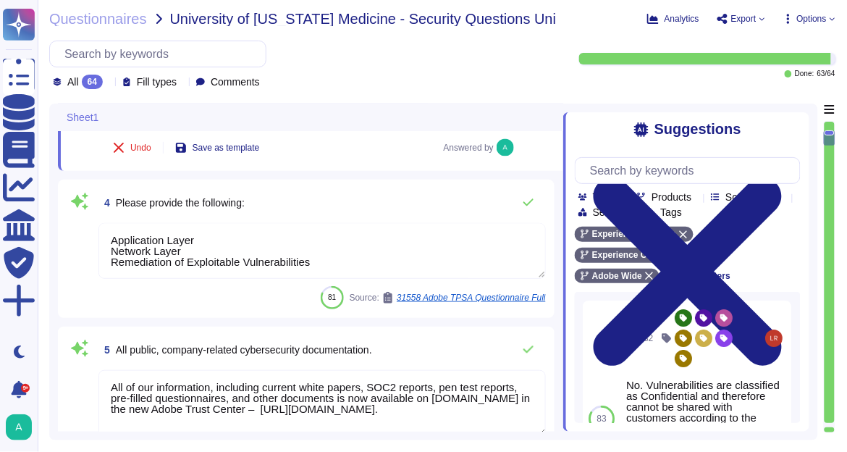
type textarea "Adobe demonstrates its cybersecurity practices to customers through the followi…"
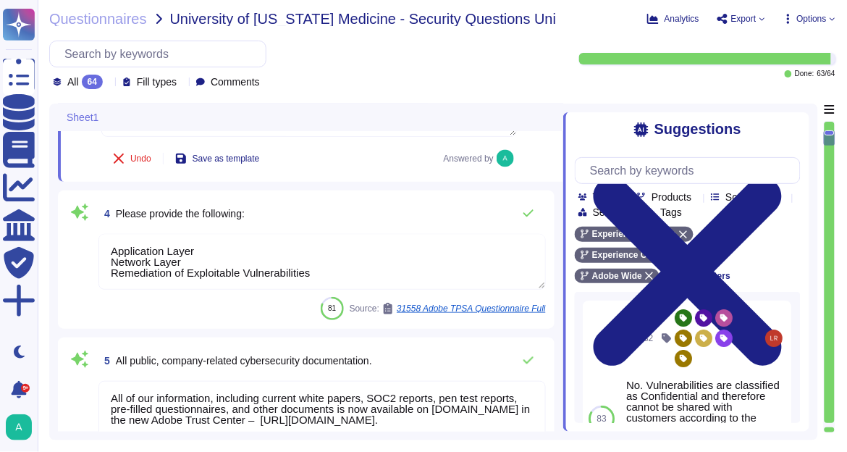
click at [365, 203] on div "4 Please provide the following:" at bounding box center [321, 213] width 447 height 29
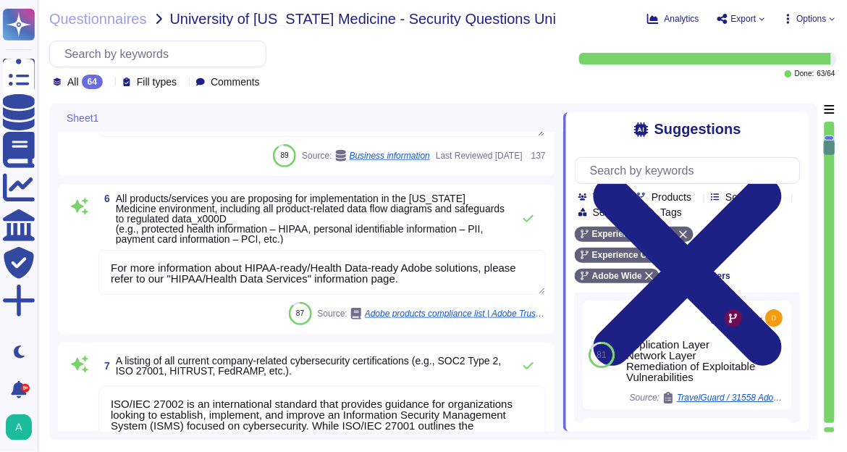
scroll to position [992, 0]
type textarea "The Adobe Common Controls Framework ( CCF) includes a set of security activitie…"
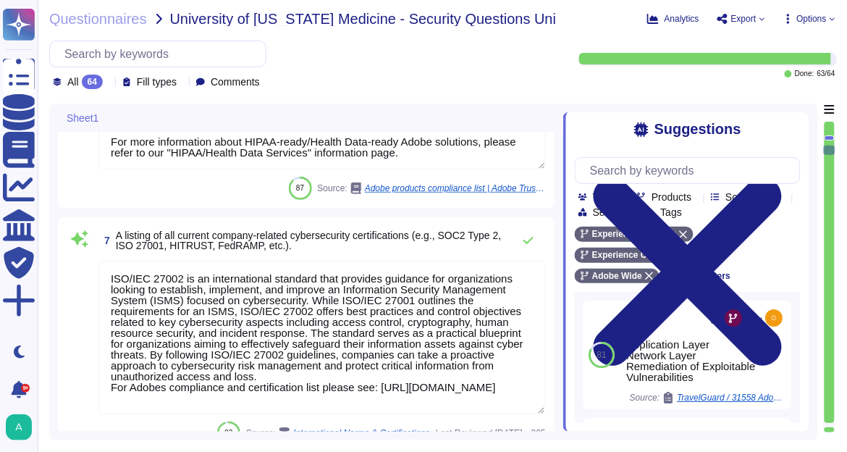
scroll to position [1, 0]
drag, startPoint x: 414, startPoint y: 394, endPoint x: 103, endPoint y: 394, distance: 310.5
click at [103, 394] on textarea "ISO/IEC 27002 is an international standard that provides guidance for organizat…" at bounding box center [321, 337] width 447 height 153
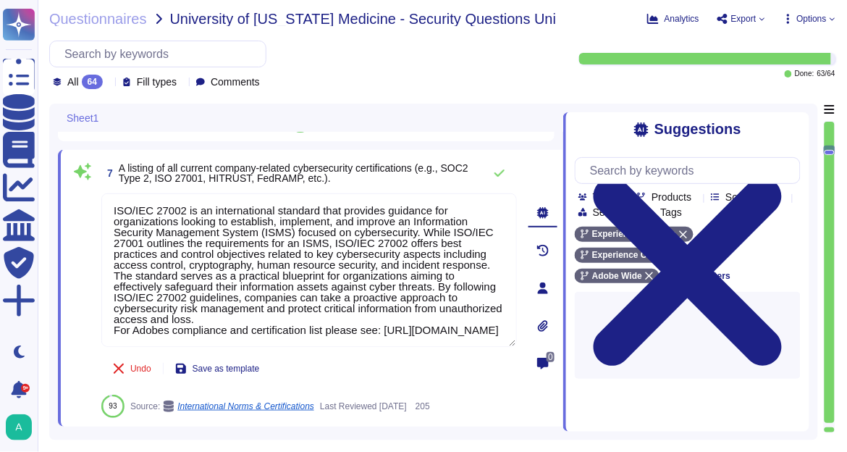
type textarea "Since the implementation of GDPR, the Privacy Team has worked hard to continue …"
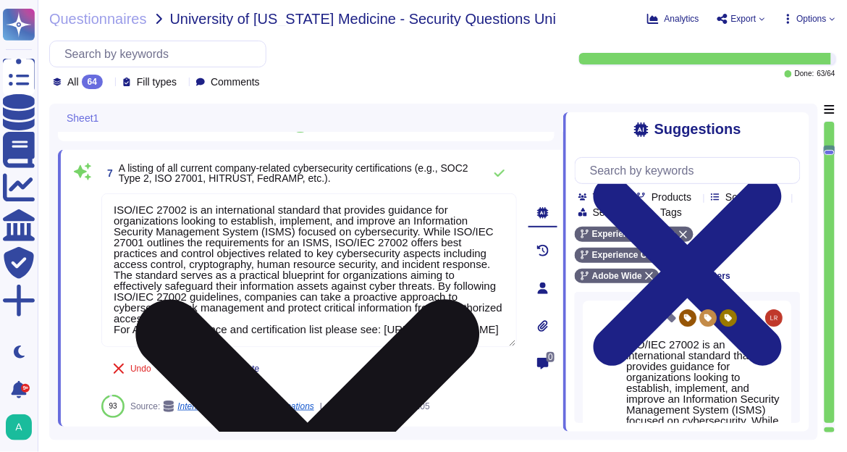
scroll to position [0, 0]
click at [420, 337] on textarea "ISO/IEC 27002 is an international standard that provides guidance for organizat…" at bounding box center [308, 269] width 415 height 153
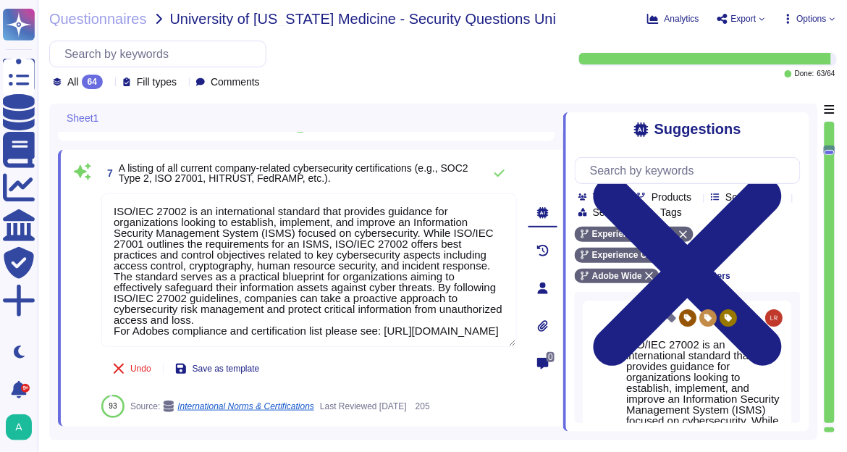
click at [371, 170] on span "A listing of all current company-related cybersecurity certifications (e.g., SO…" at bounding box center [294, 173] width 350 height 22
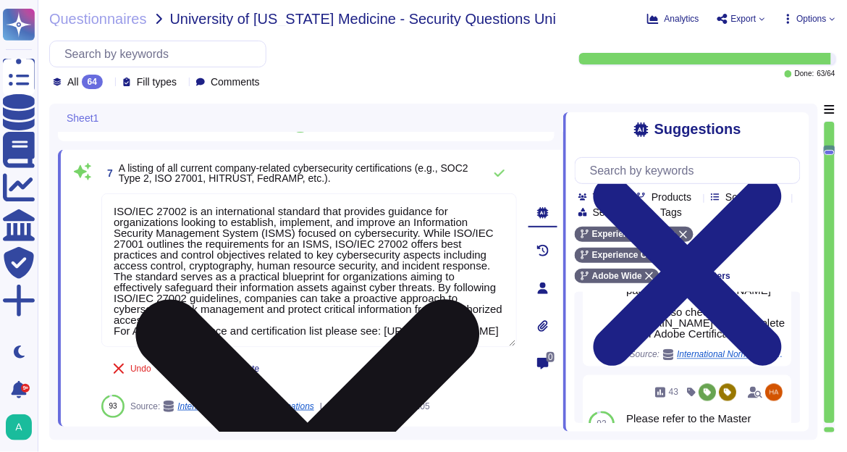
scroll to position [529, 0]
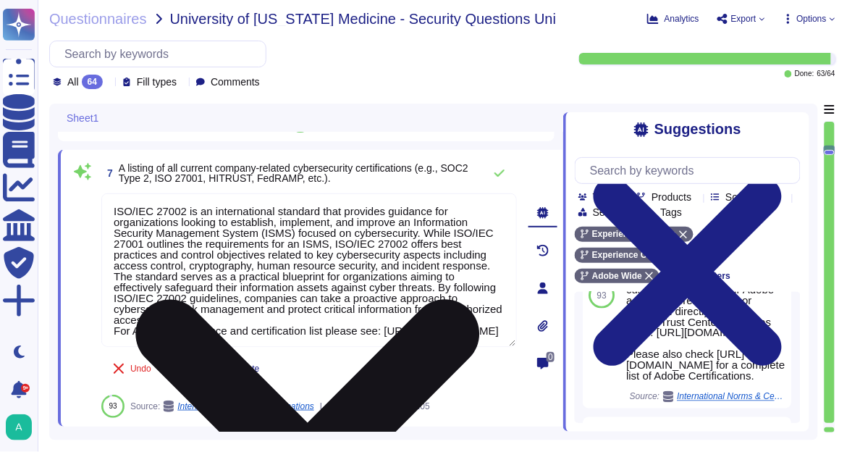
drag, startPoint x: 424, startPoint y: 337, endPoint x: 123, endPoint y: 181, distance: 339.2
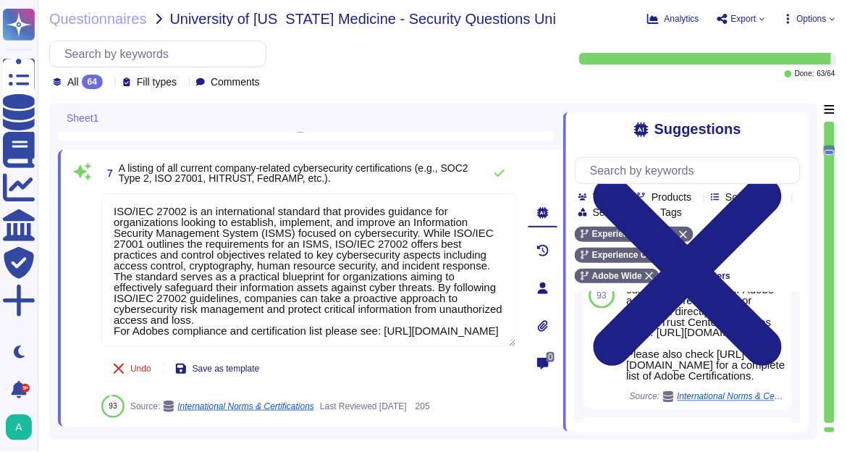
click at [109, 196] on textarea "ISO/IEC 27002 is an international standard that provides guidance for organizat…" at bounding box center [308, 269] width 415 height 153
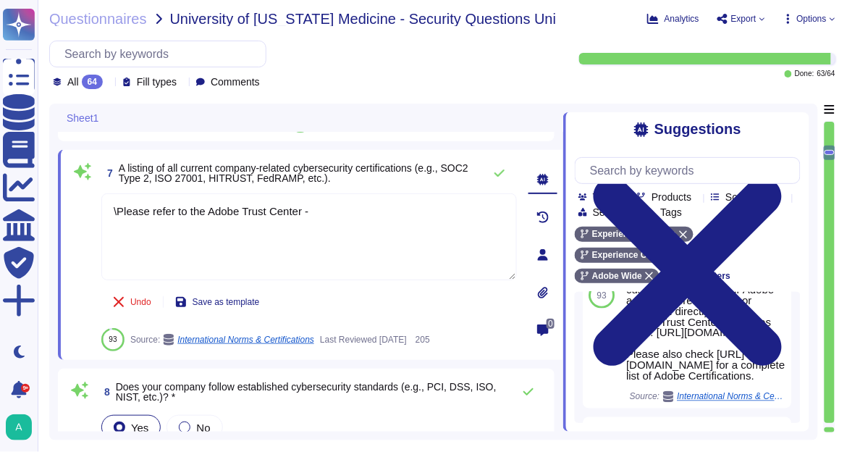
paste textarea "https://www.adobe.com/trust/resources.html"
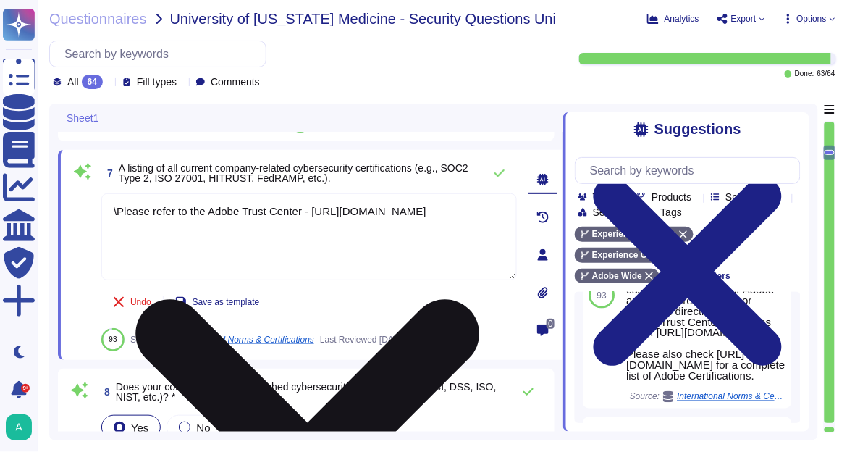
click at [118, 209] on textarea "\Please refer to the Adobe Trust Center - https://www.adobe.com/trust/resources…" at bounding box center [308, 236] width 415 height 87
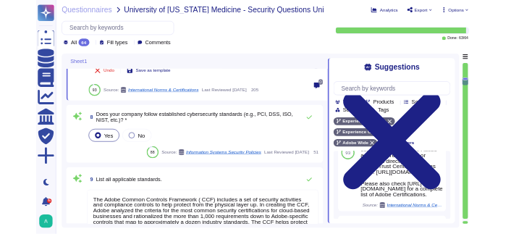
scroll to position [1397, 0]
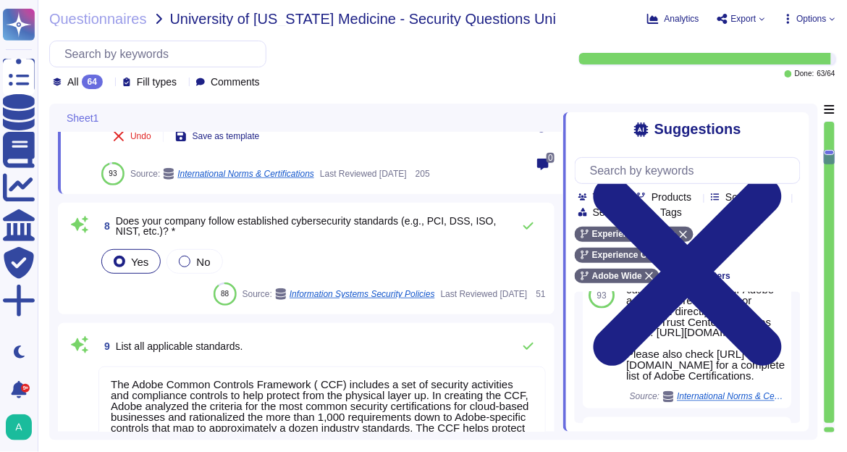
type textarea "Please refer to the Adobe Trust Center - https://www.adobe.com/trust/resources.…"
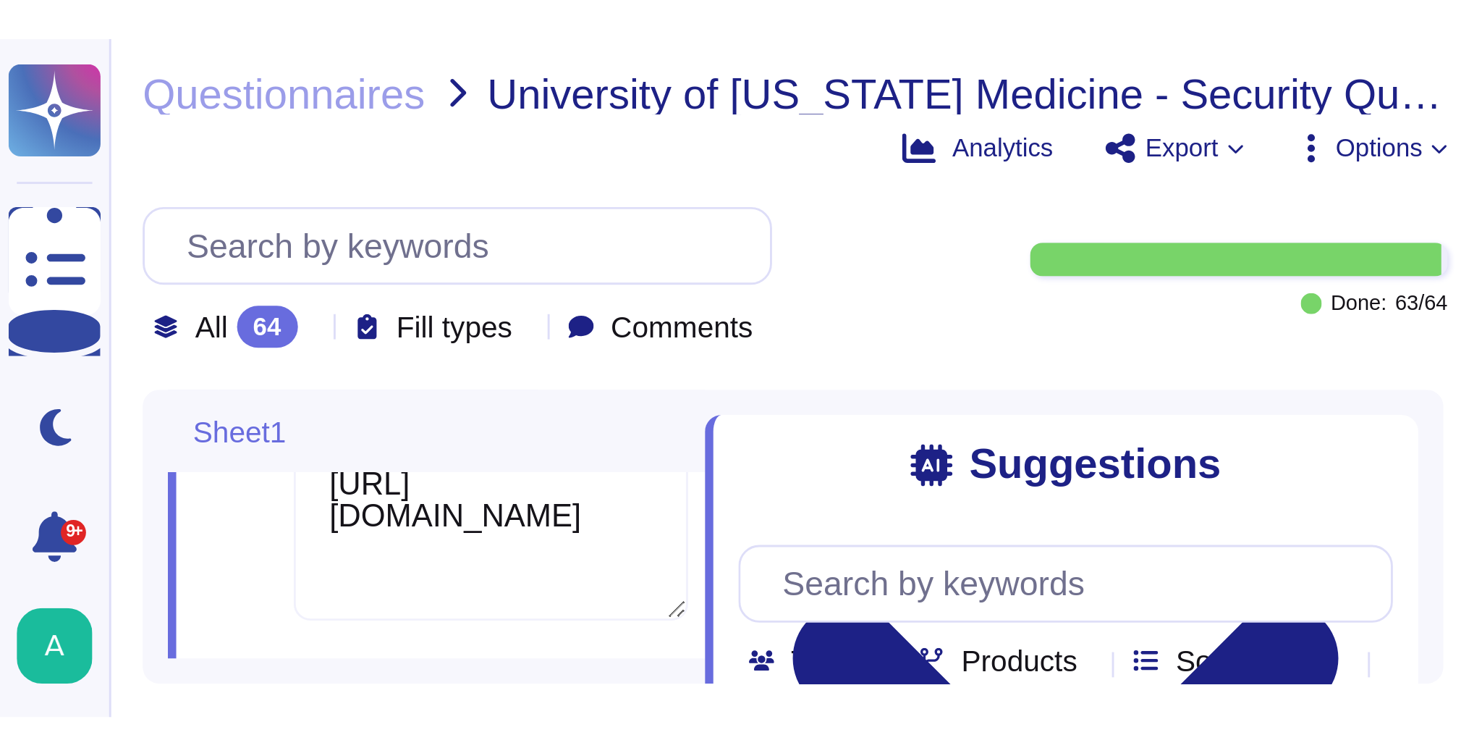
scroll to position [325, 0]
type textarea "Since the implementation of GDPR, the Privacy Team has worked hard to continue …"
type textarea "The Adobe Common Controls Framework ( CCF) includes a set of security activitie…"
type textarea "Since the implementation of GDPR, the Privacy Team has worked hard to continue …"
